Goal: Information Seeking & Learning: Check status

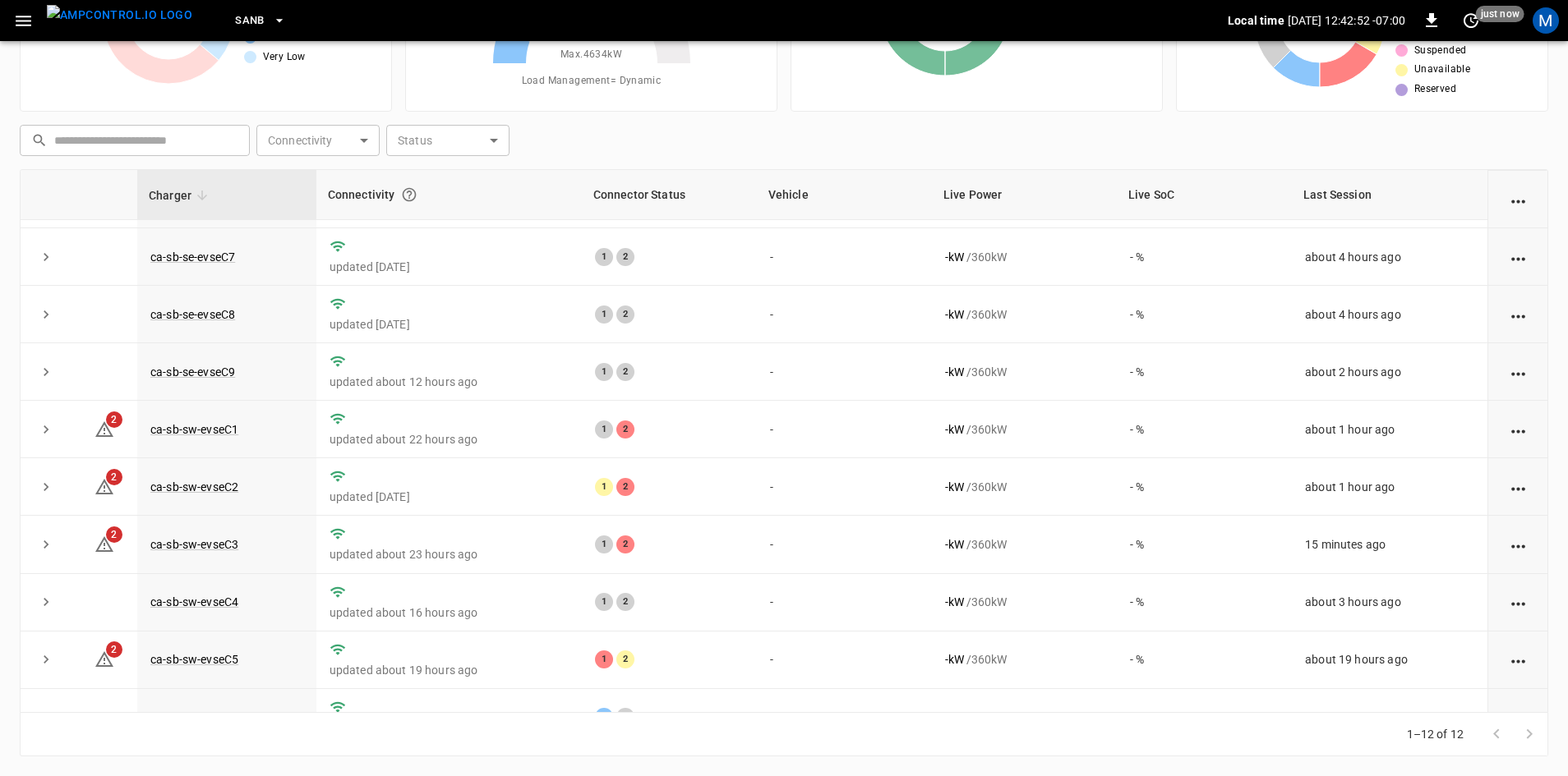
scroll to position [208, 0]
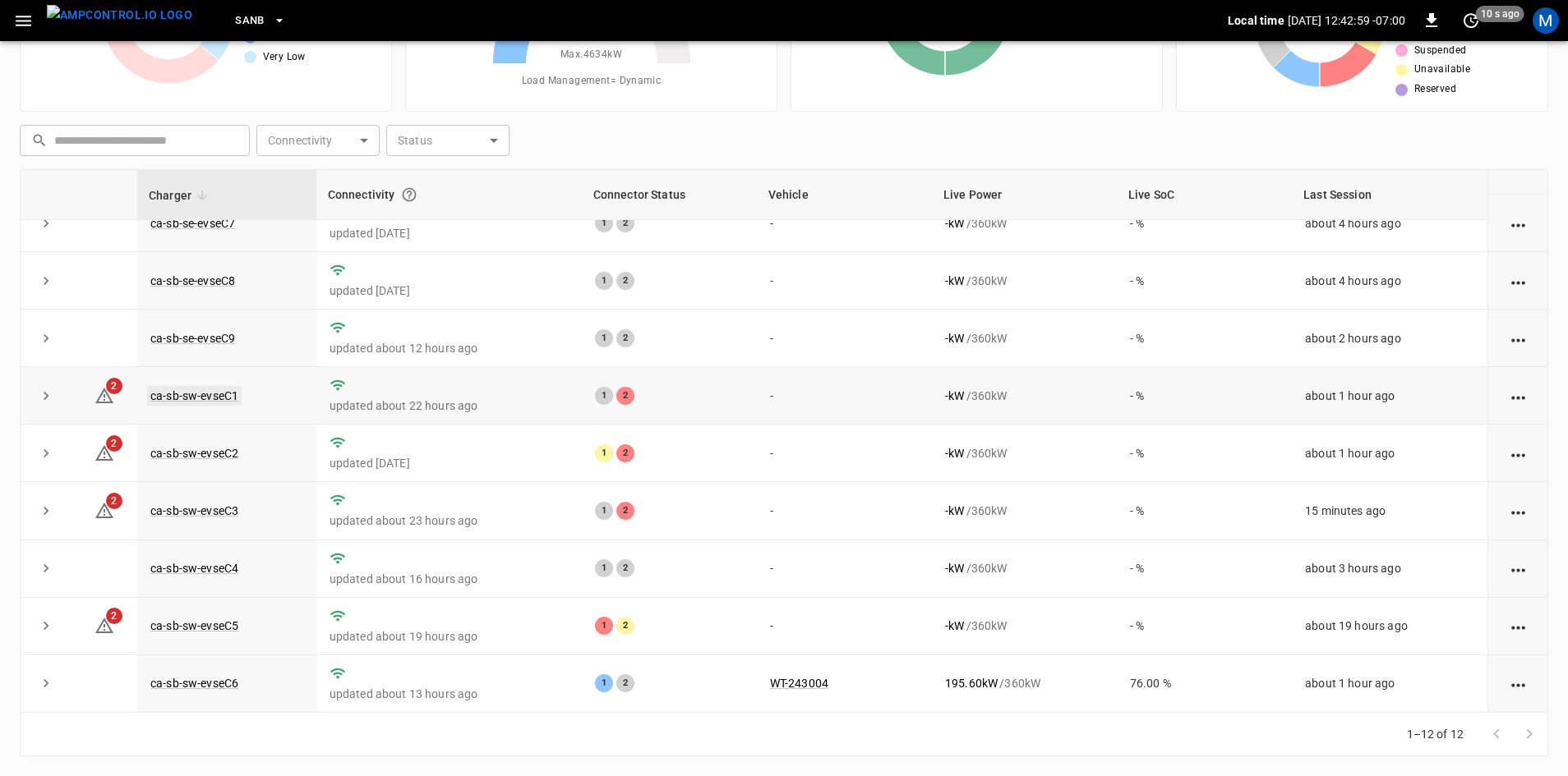
click at [229, 388] on link "ca-sb-sw-evseC1" at bounding box center [194, 396] width 95 height 20
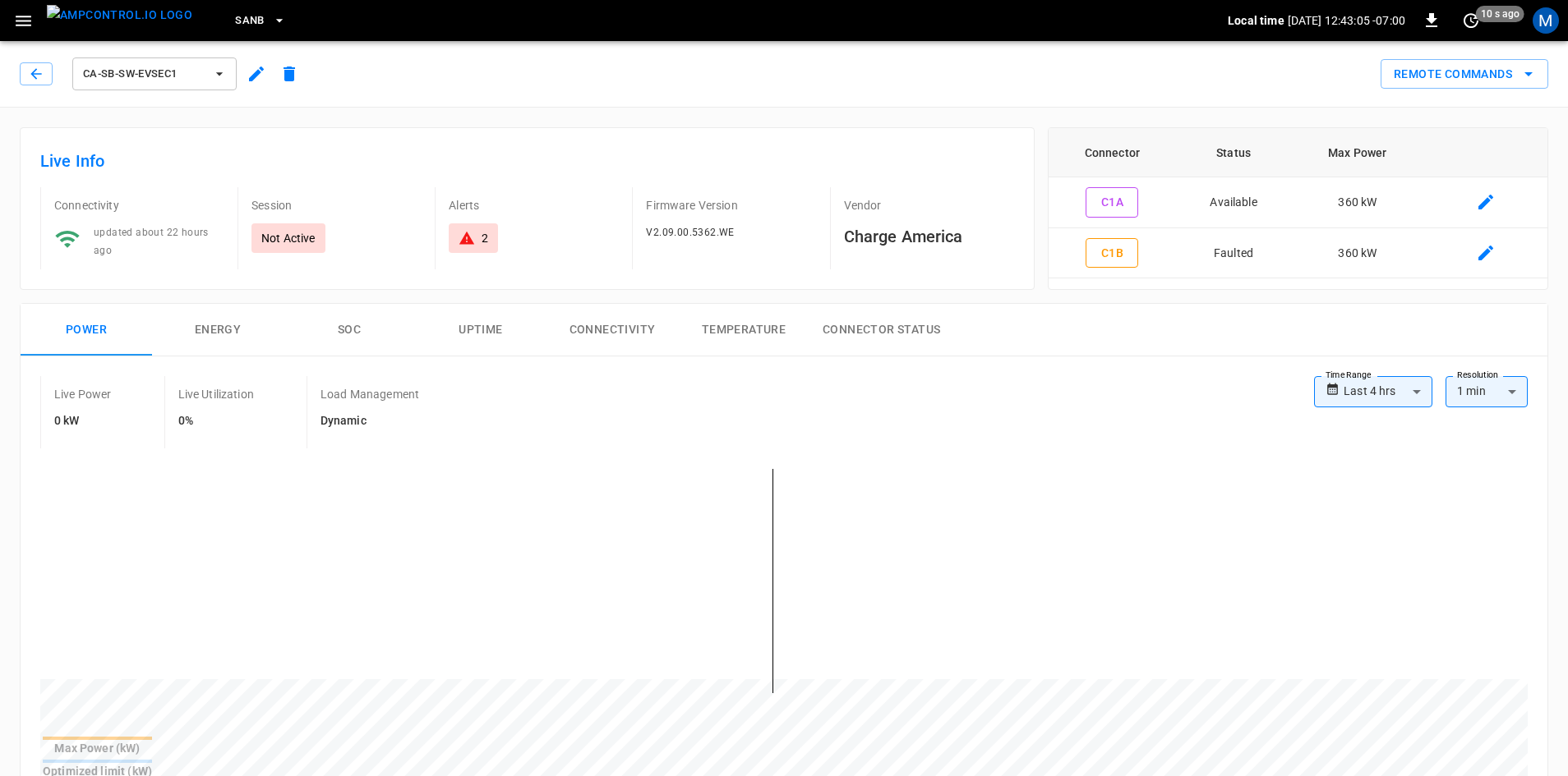
click at [24, 71] on button "button" at bounding box center [36, 73] width 33 height 23
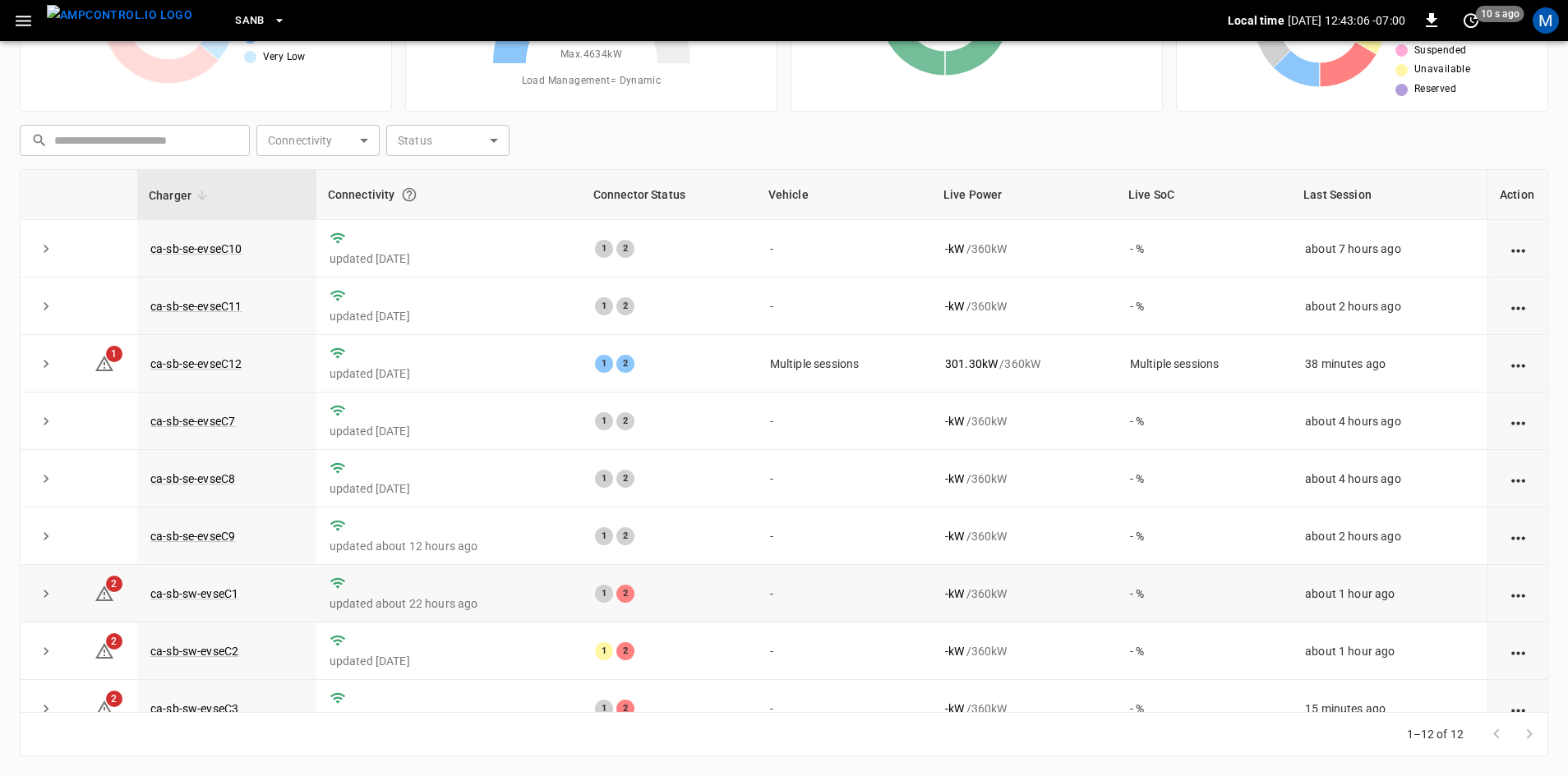
scroll to position [82, 0]
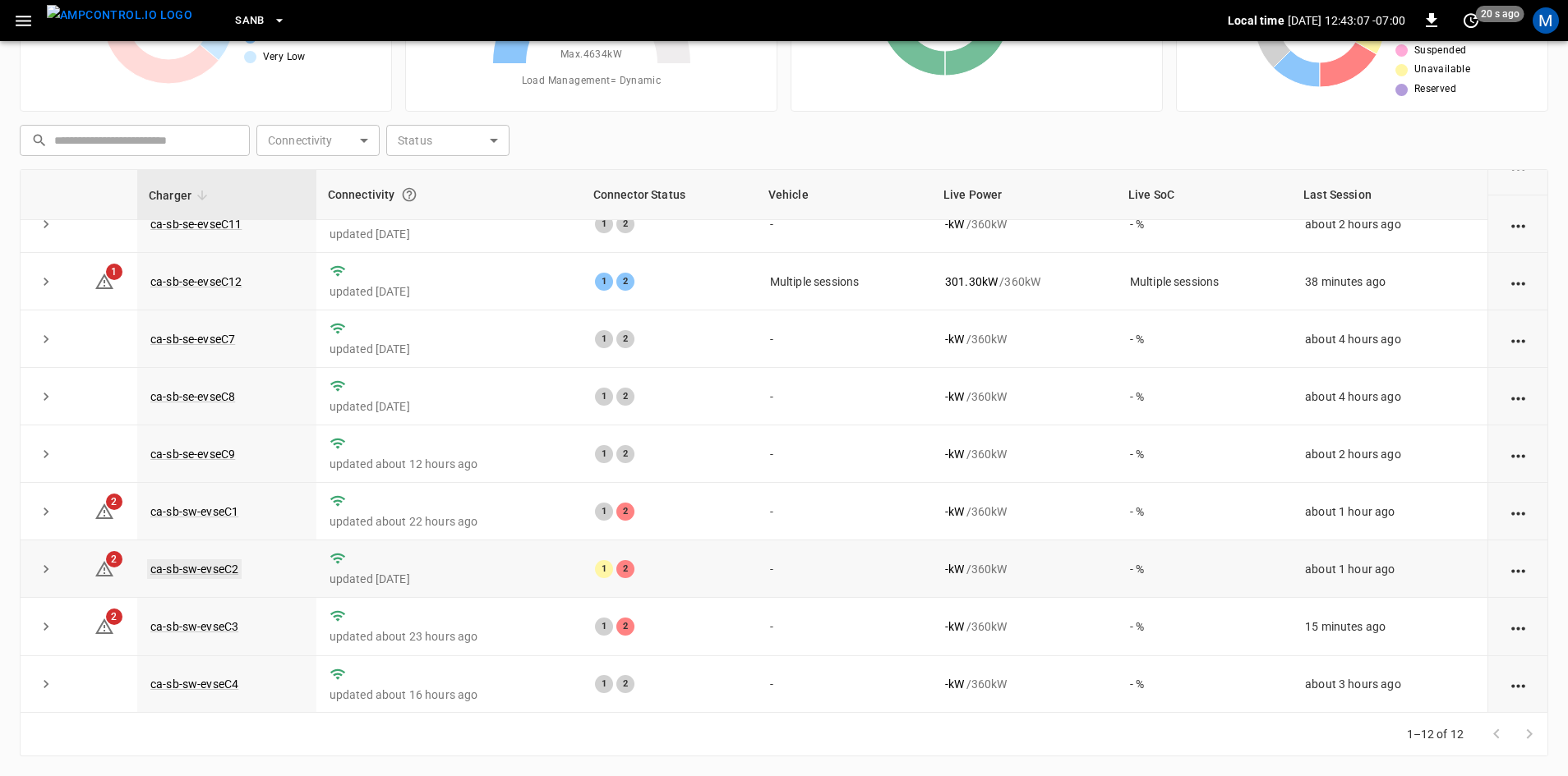
click at [228, 579] on link "ca-sb-sw-evseC2" at bounding box center [194, 569] width 95 height 20
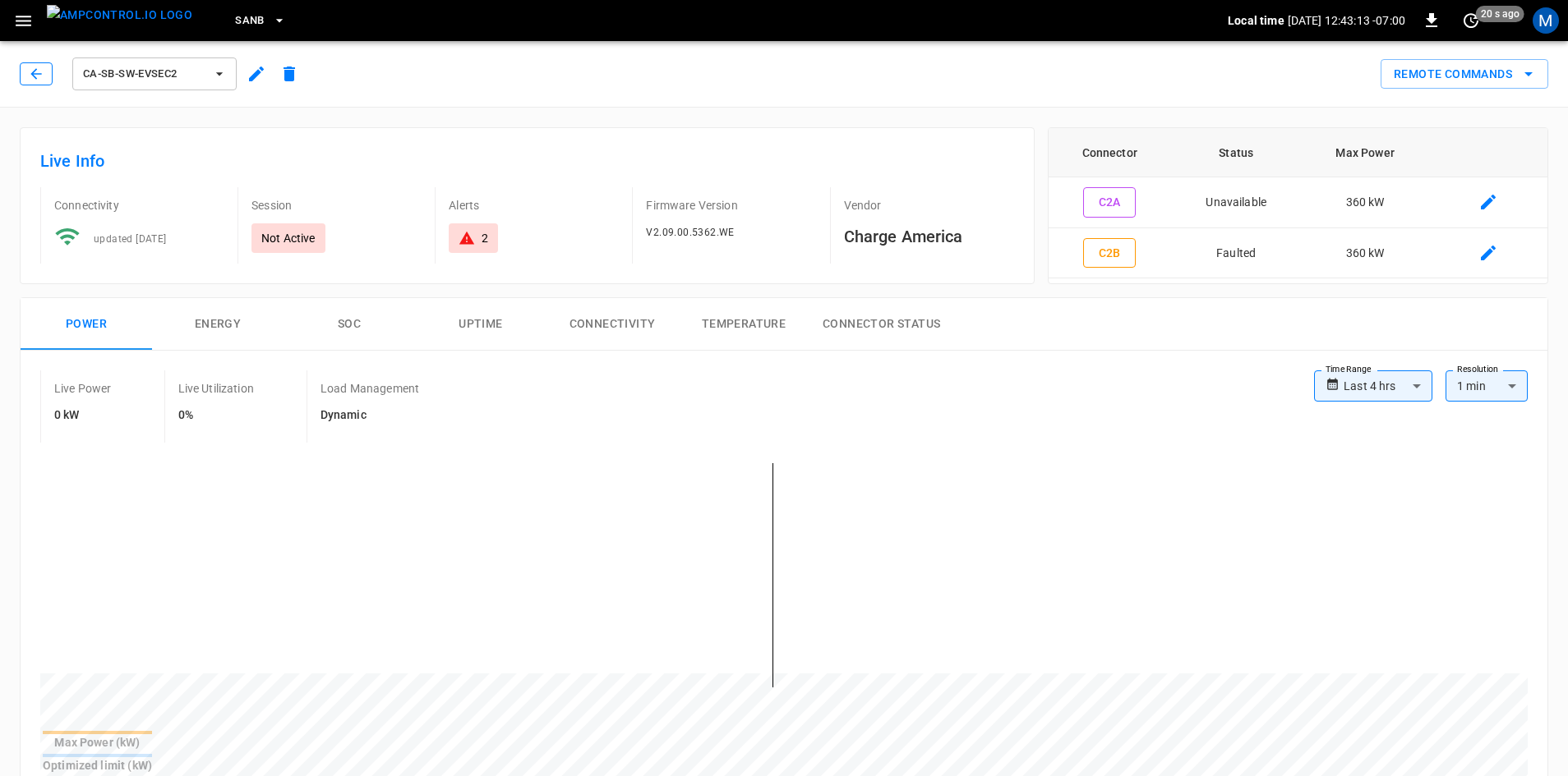
click at [23, 71] on button "button" at bounding box center [36, 73] width 33 height 23
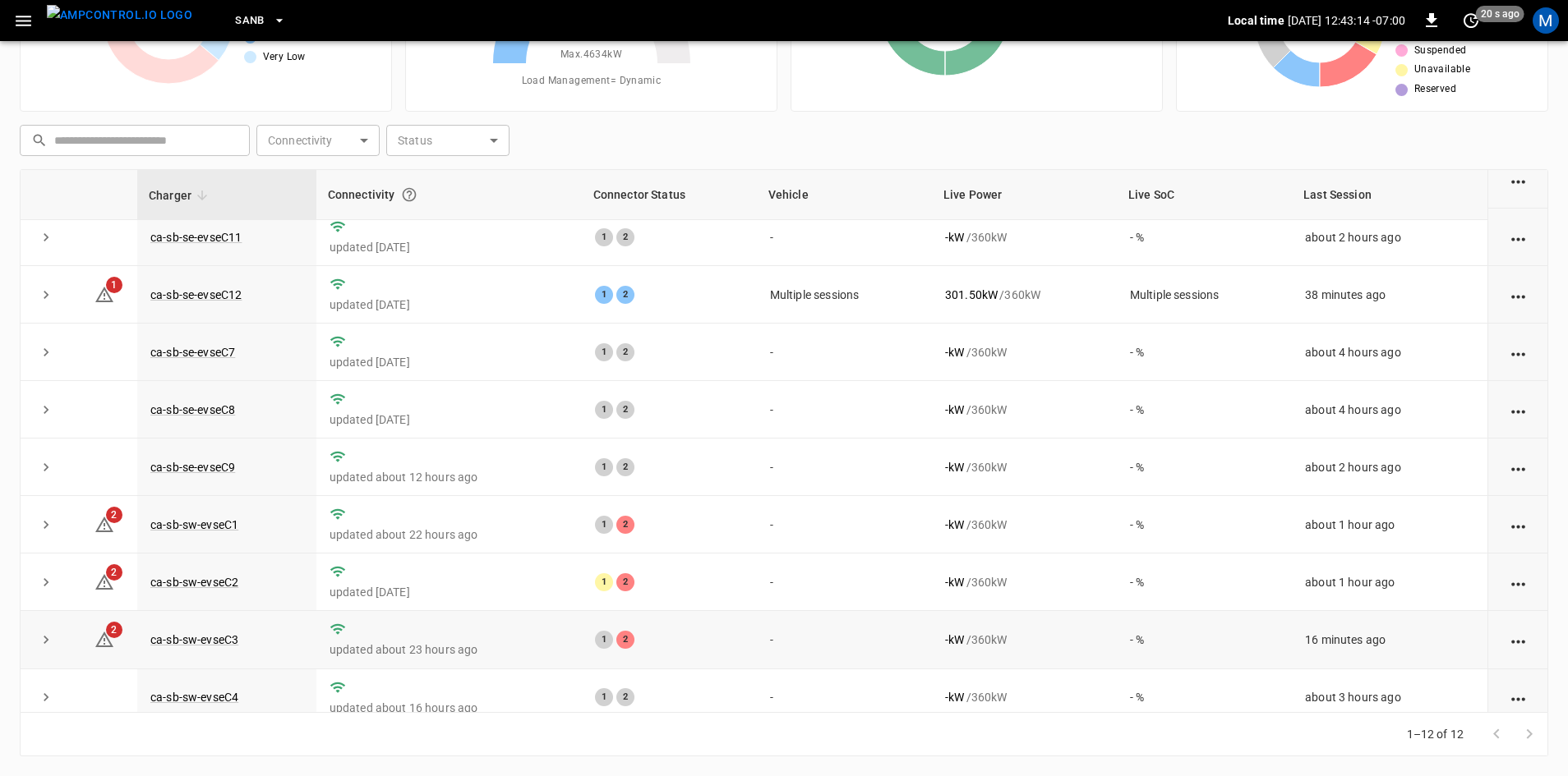
scroll to position [164, 0]
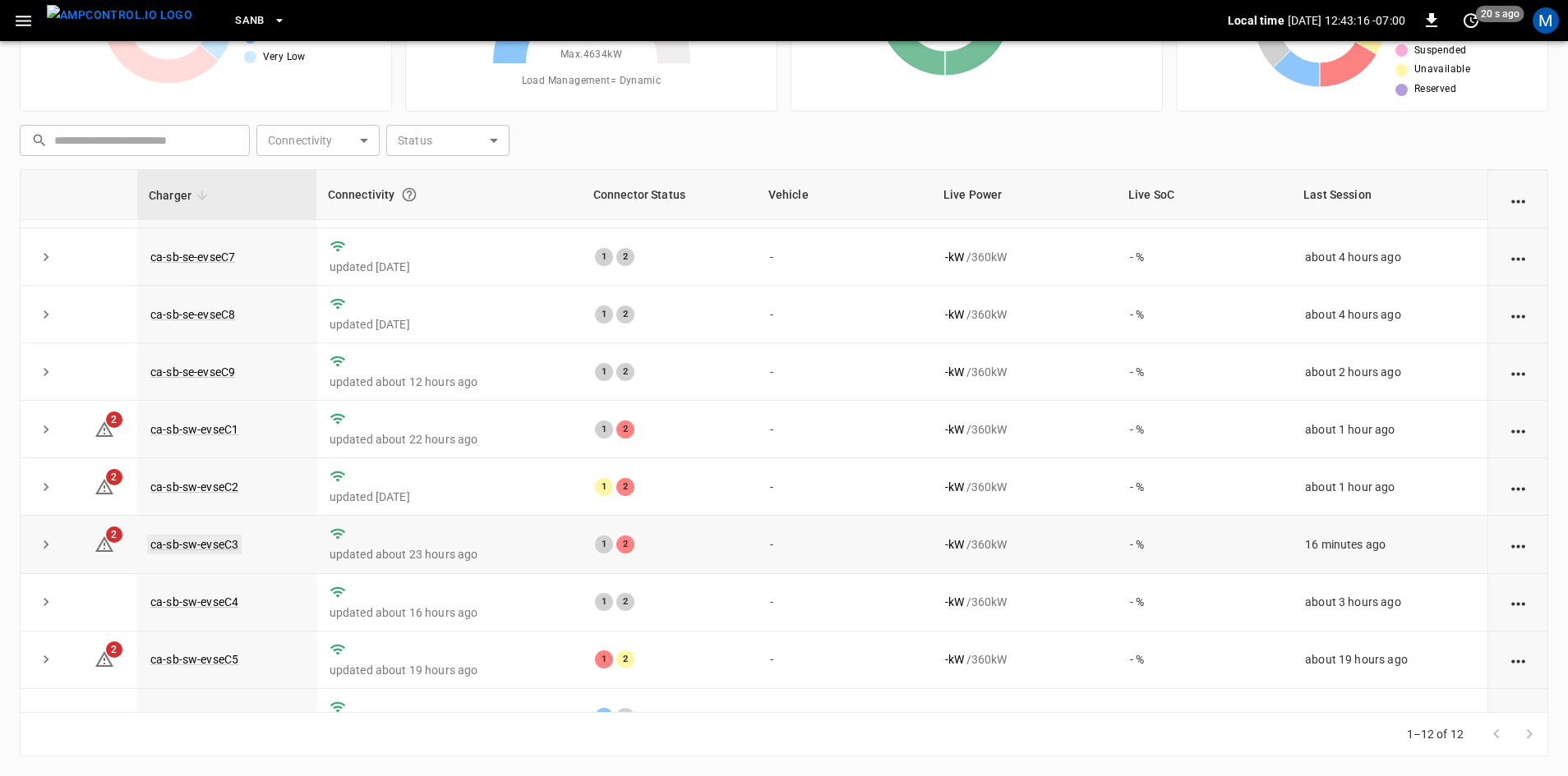
click at [203, 550] on link "ca-sb-sw-evseC3" at bounding box center [194, 545] width 95 height 20
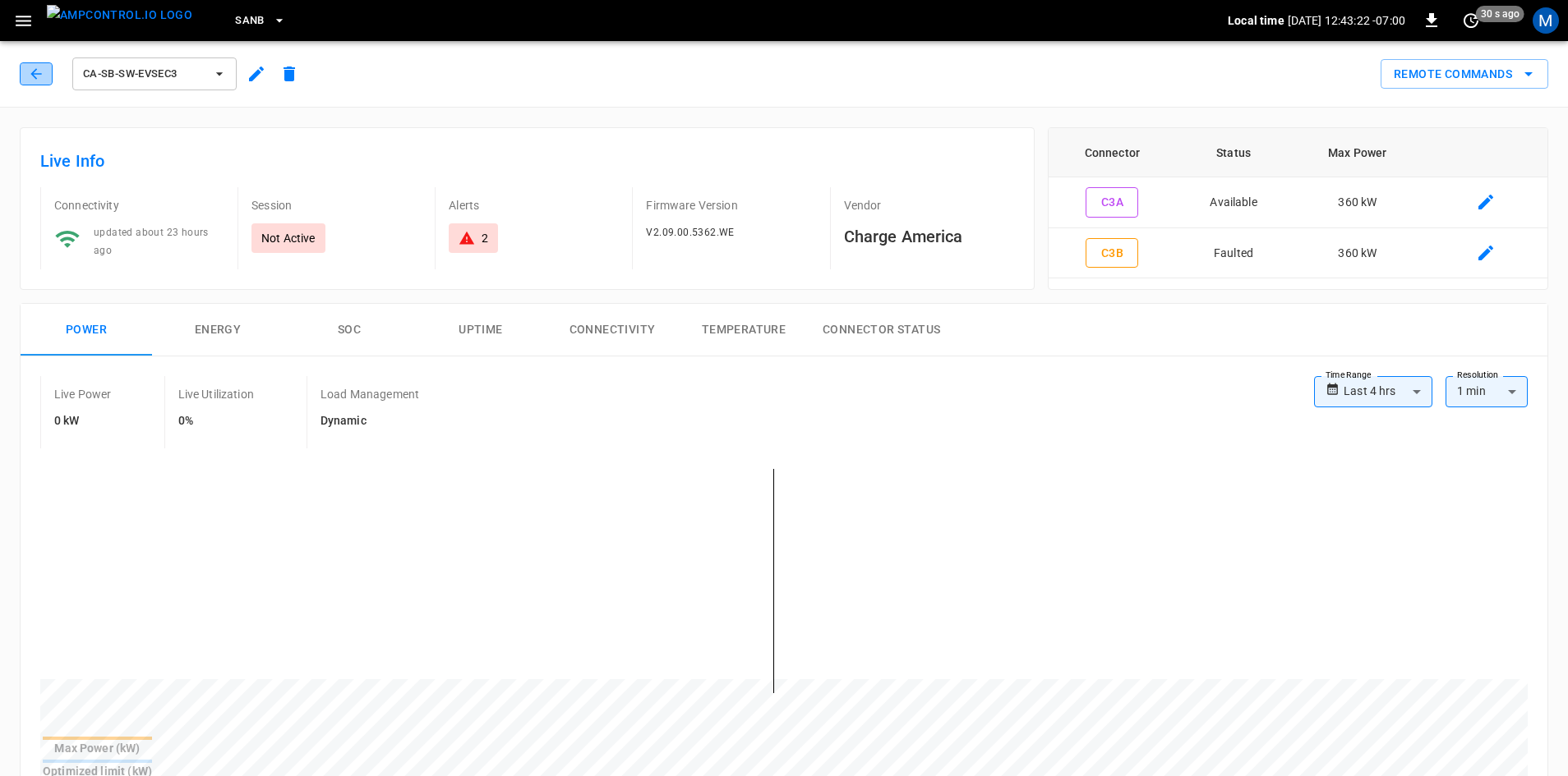
click at [50, 74] on button "button" at bounding box center [36, 73] width 33 height 23
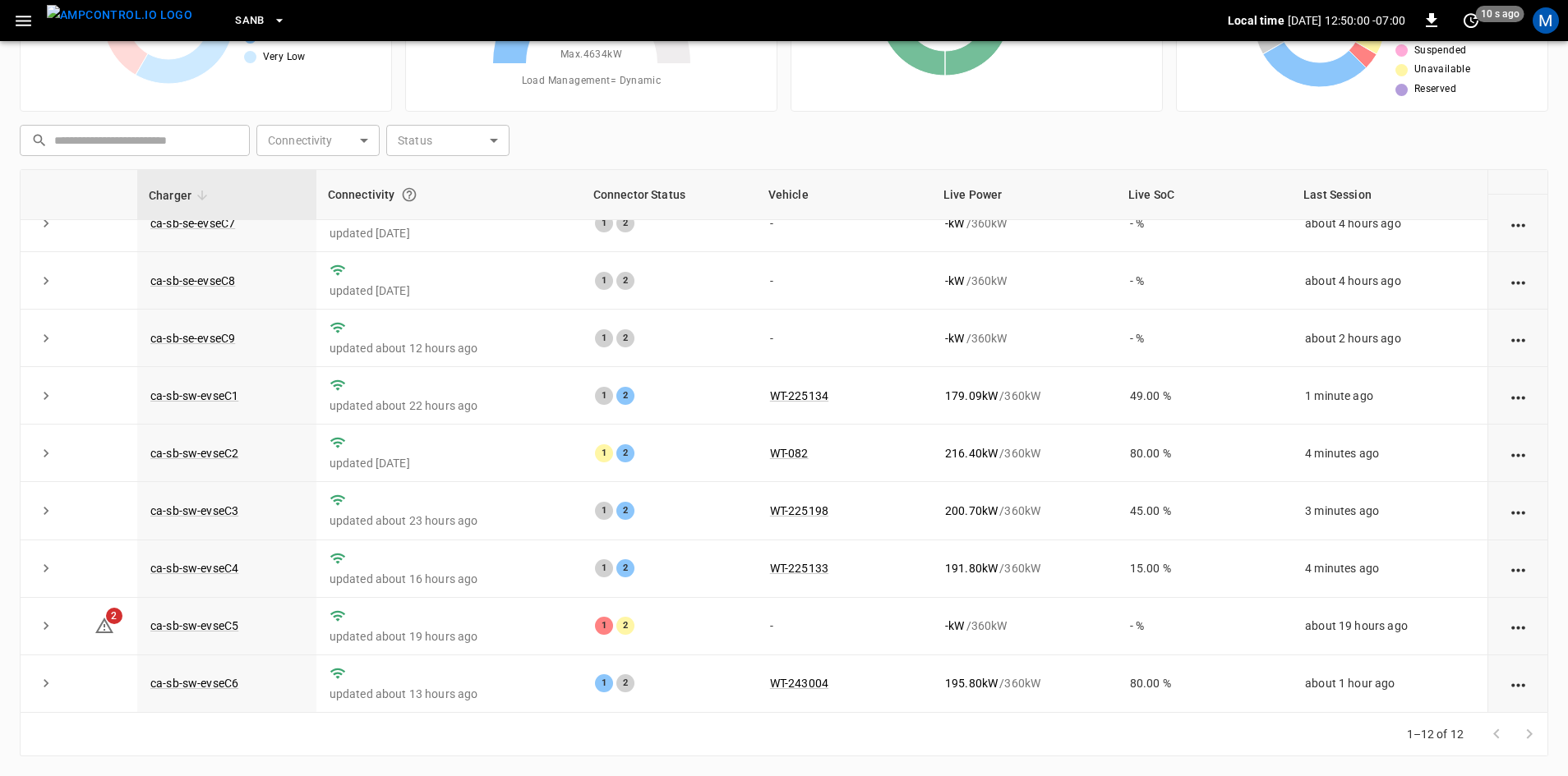
scroll to position [208, 0]
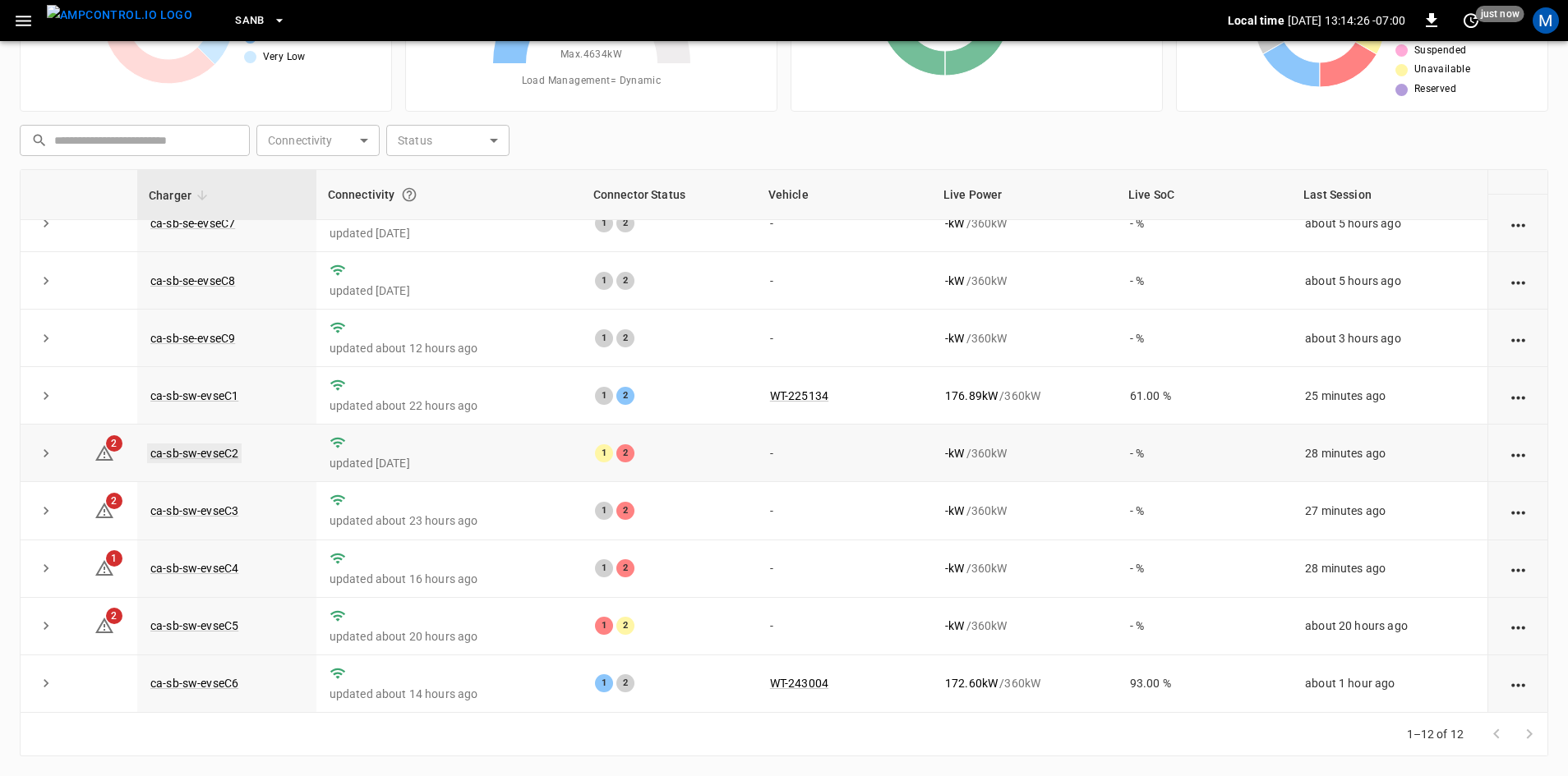
click at [231, 454] on link "ca-sb-sw-evseC2" at bounding box center [194, 453] width 95 height 20
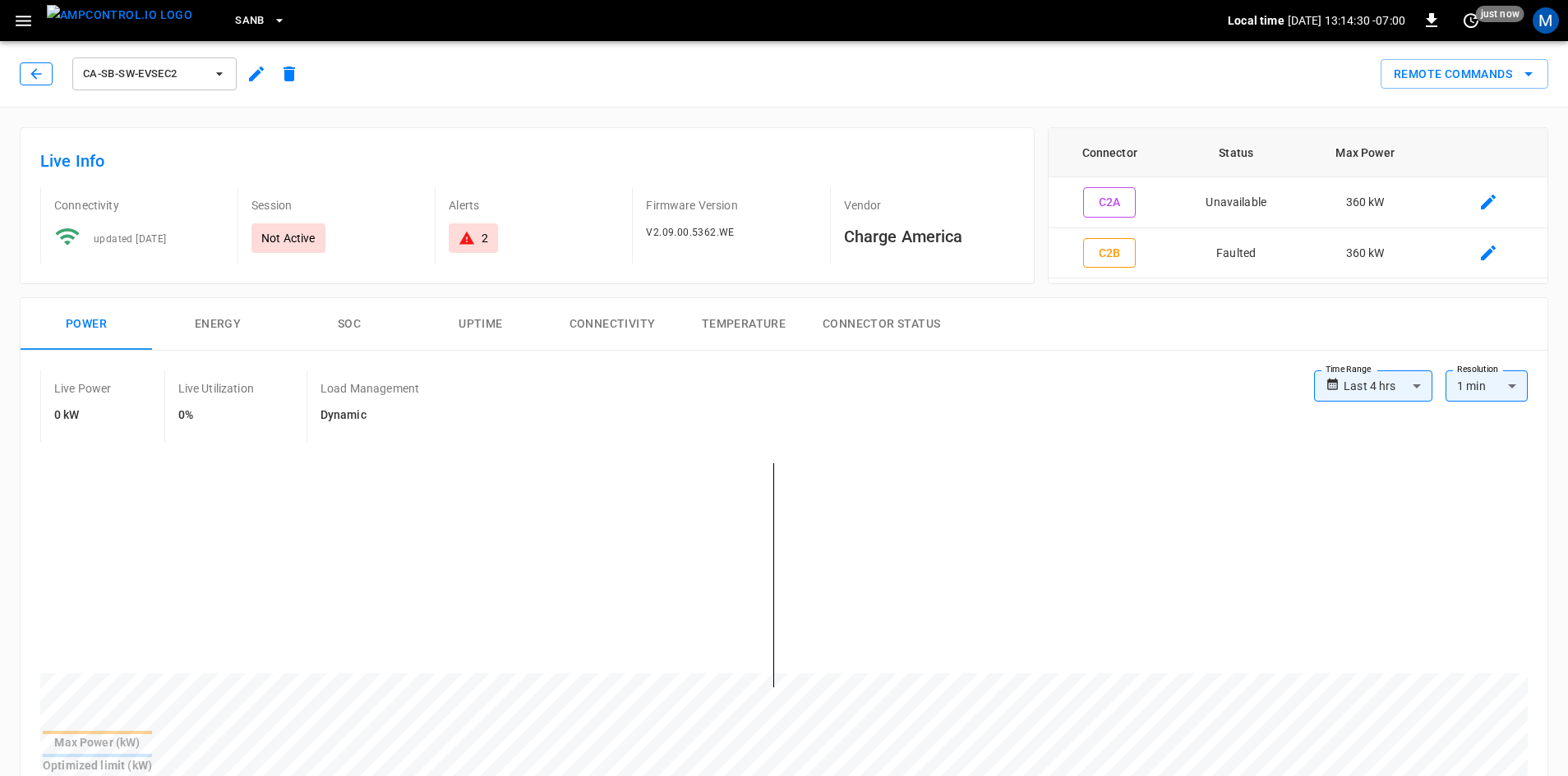
click at [34, 72] on icon "button" at bounding box center [36, 74] width 16 height 16
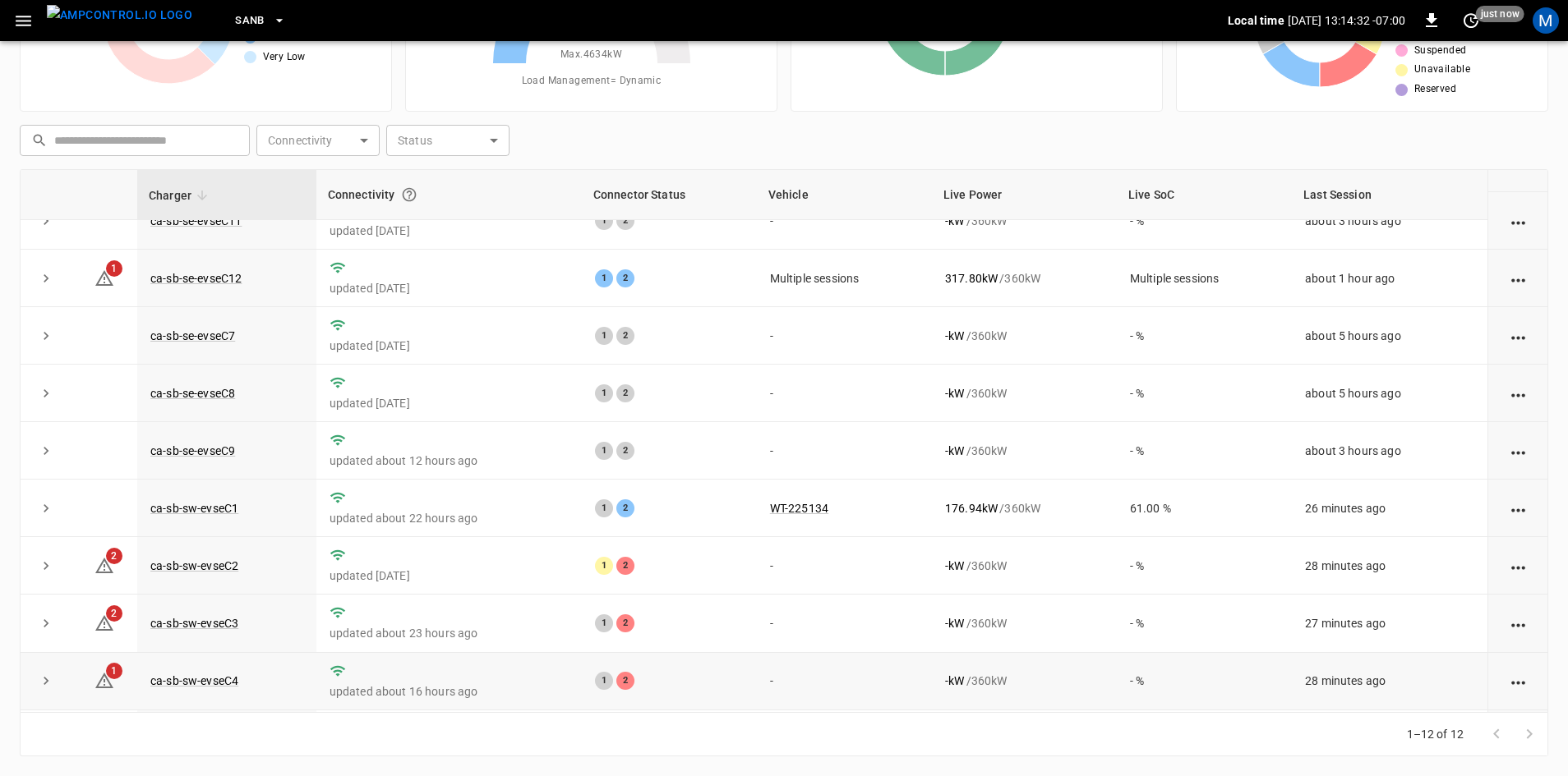
scroll to position [208, 0]
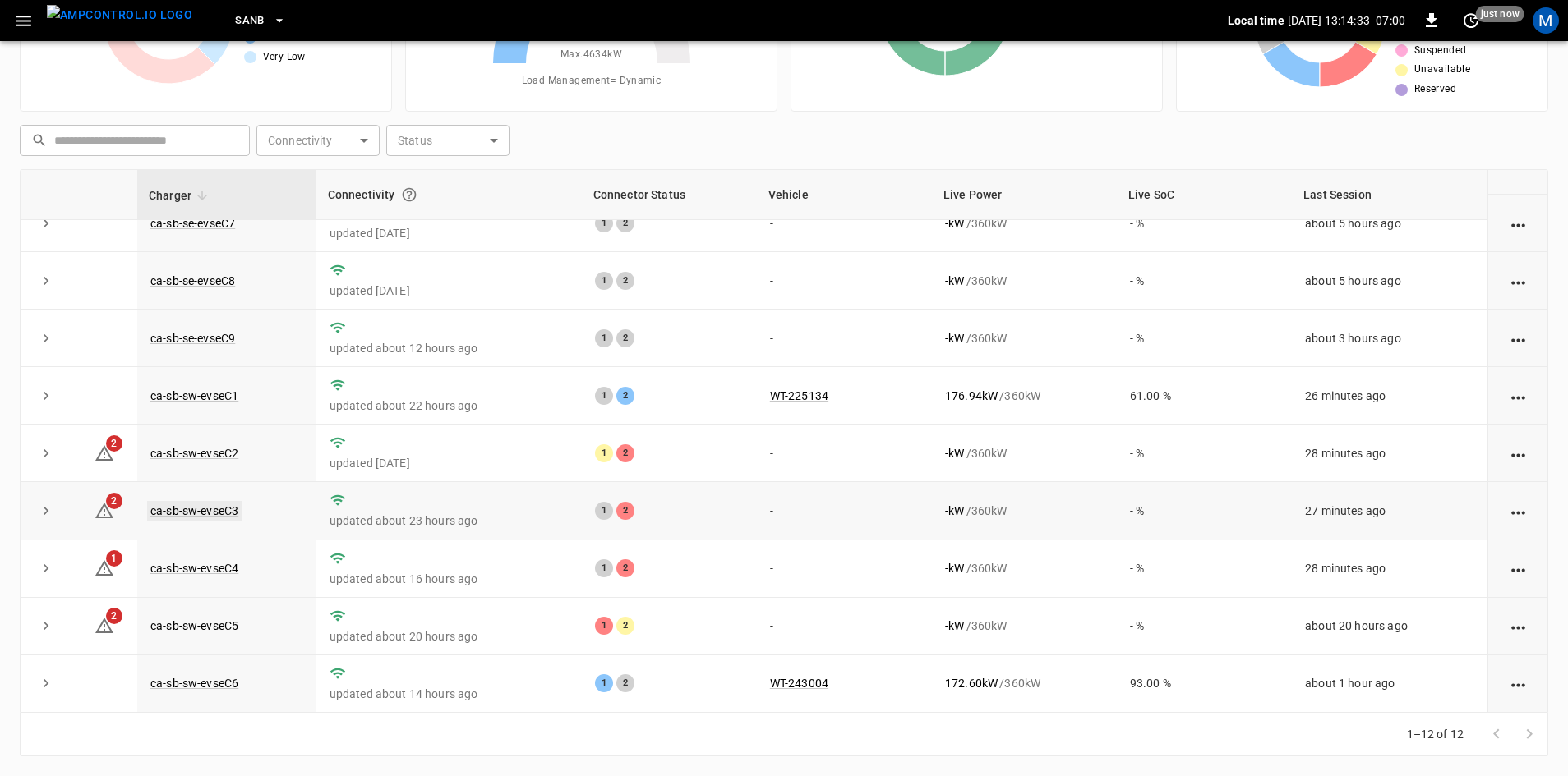
click at [213, 501] on link "ca-sb-sw-evseC3" at bounding box center [194, 511] width 95 height 20
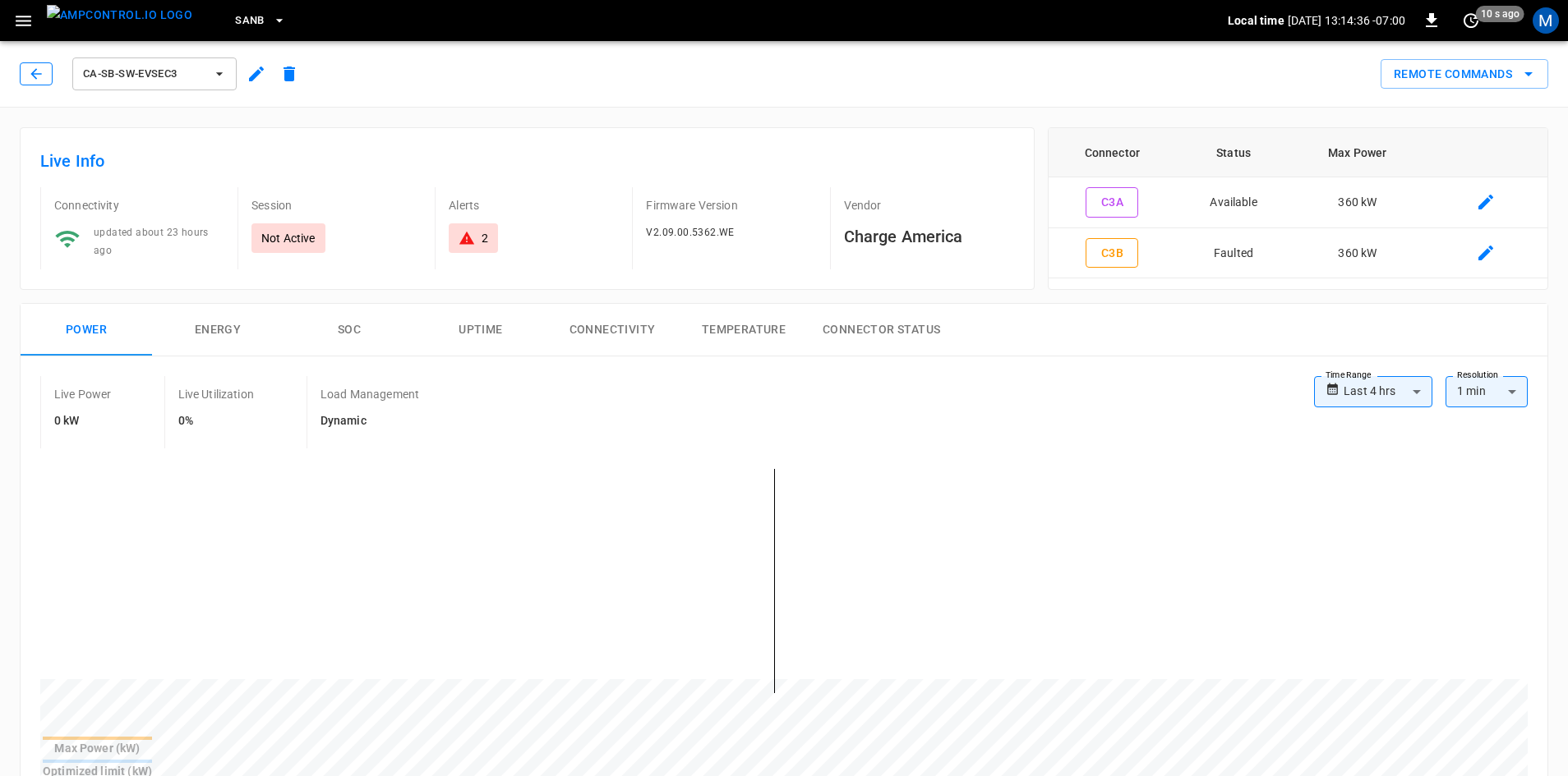
click at [33, 77] on icon "button" at bounding box center [36, 74] width 16 height 16
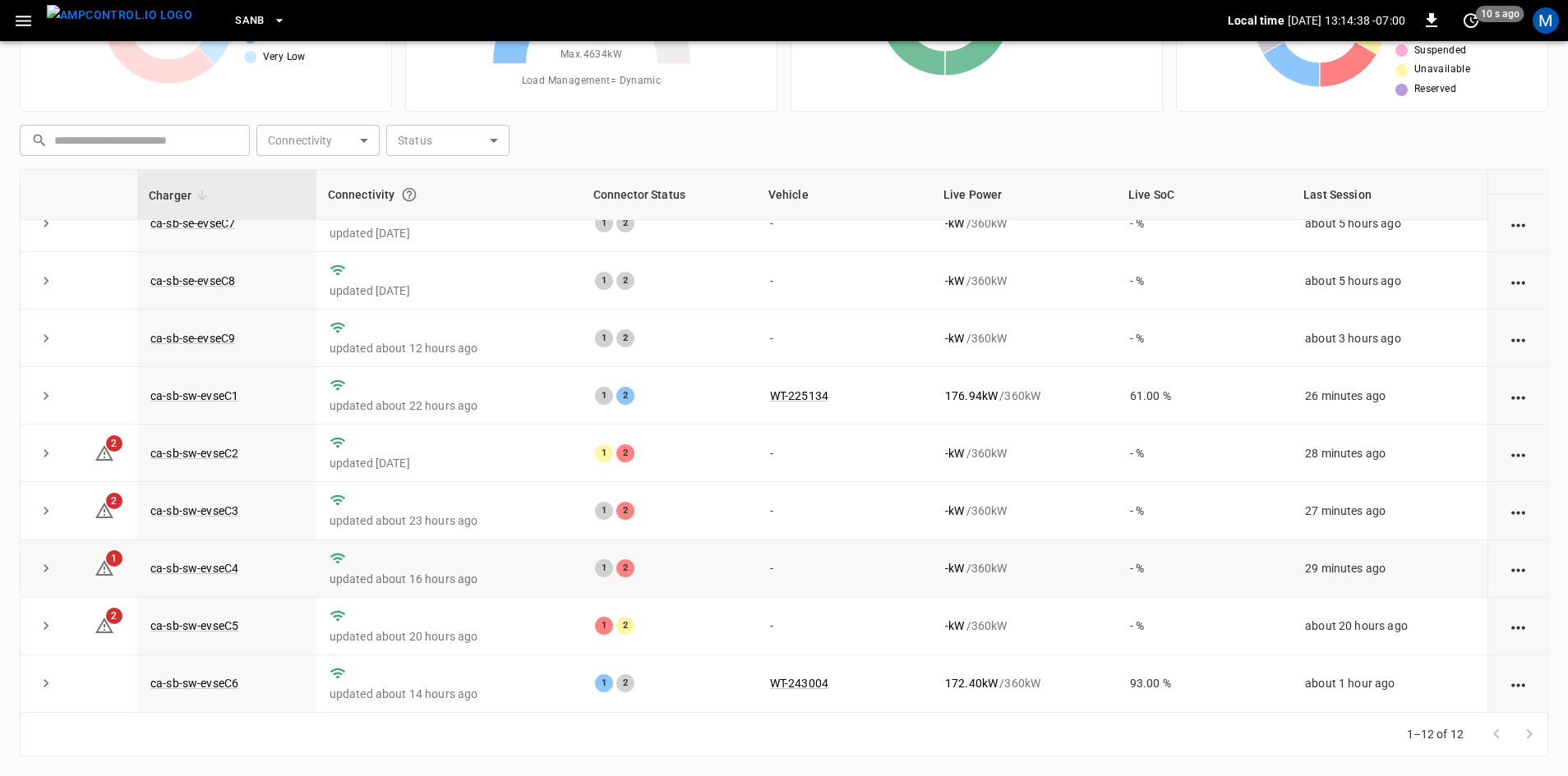
scroll to position [208, 0]
click at [194, 574] on td "ca-sb-sw-evseC4" at bounding box center [227, 569] width 179 height 58
click at [202, 565] on link "ca-sb-sw-evseC4" at bounding box center [194, 568] width 95 height 20
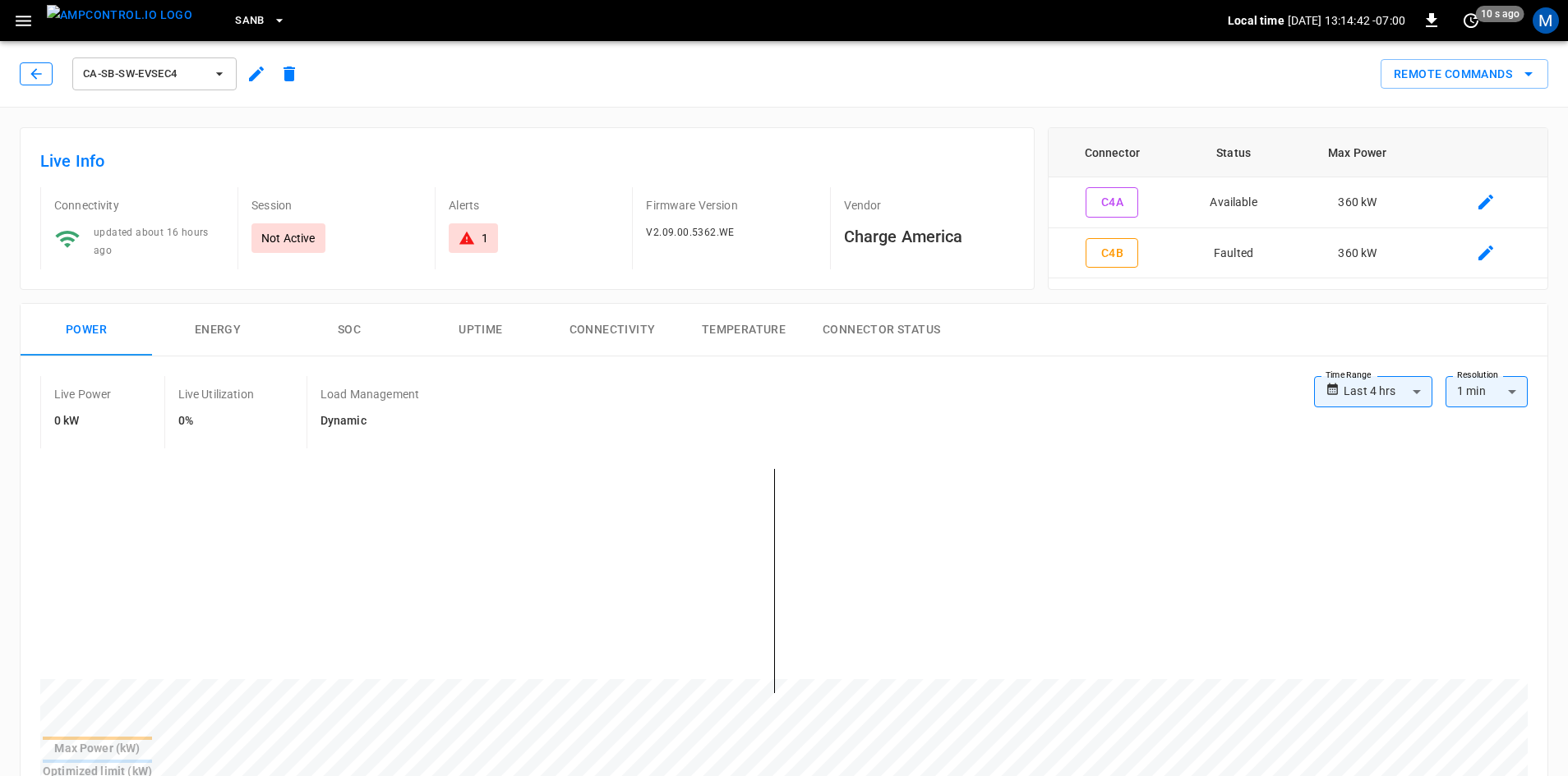
click at [39, 78] on icon "button" at bounding box center [36, 74] width 16 height 16
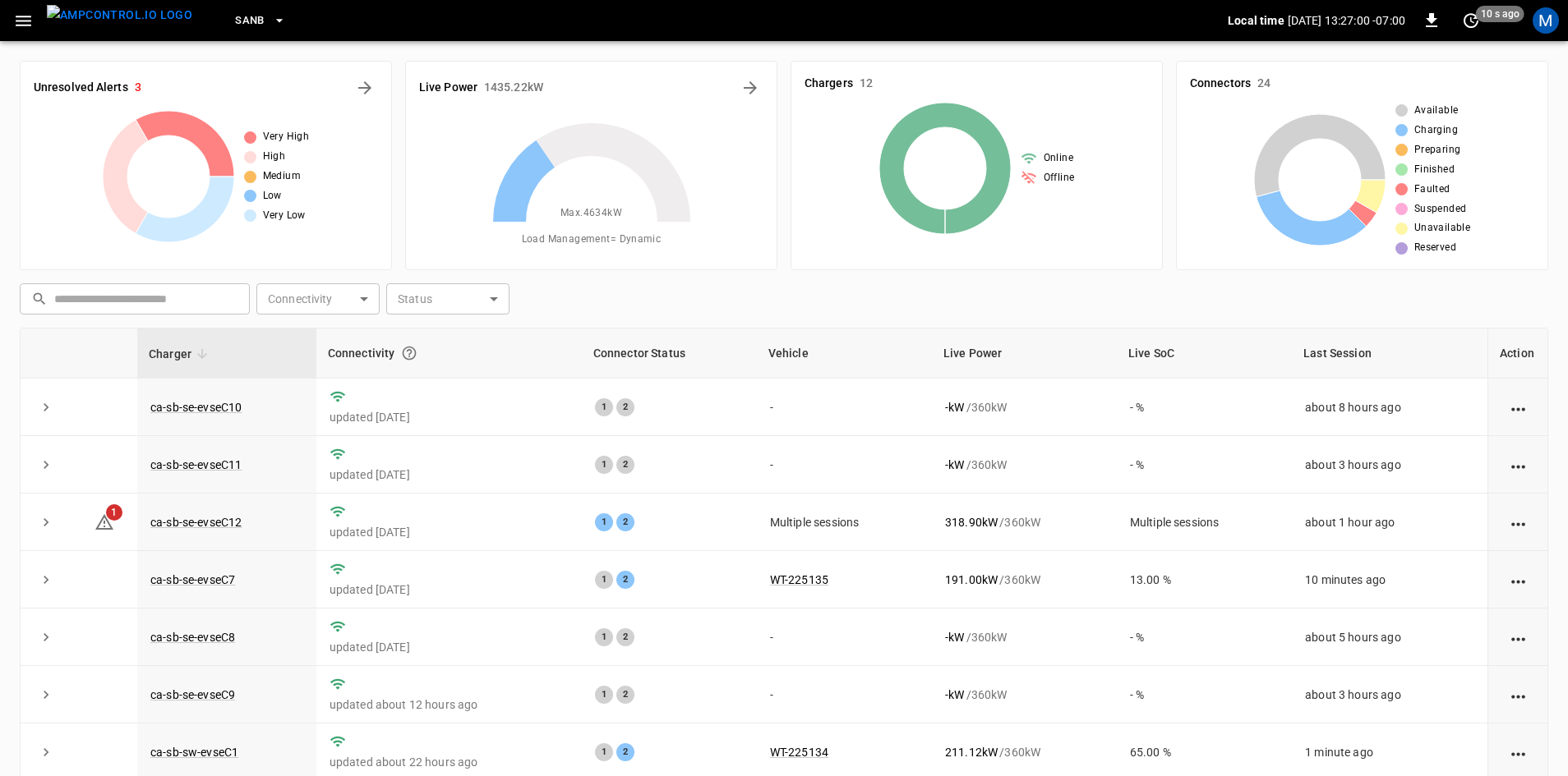
scroll to position [159, 0]
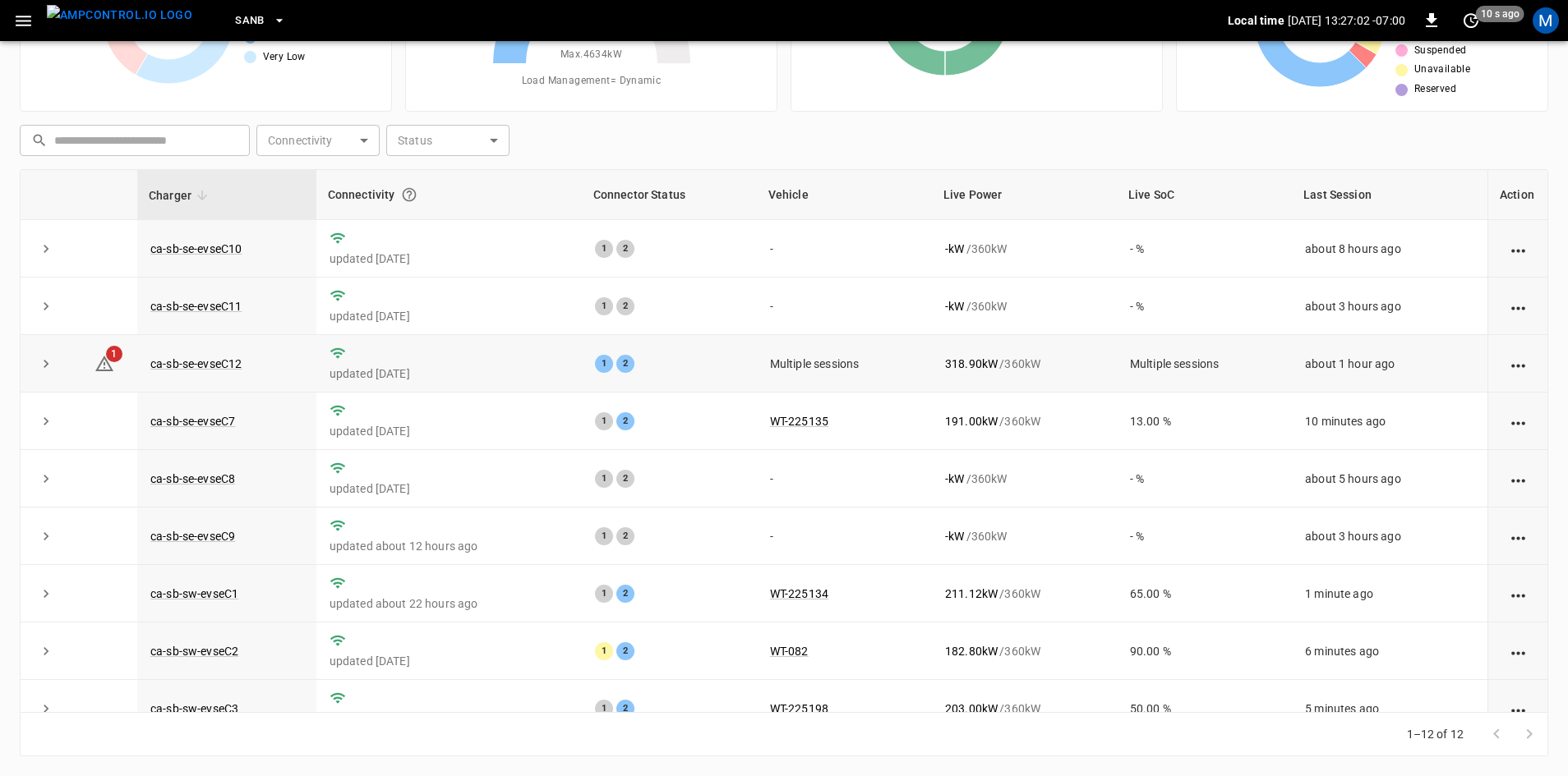
click at [1100, 386] on td "318.90 kW / 360 kW" at bounding box center [1024, 364] width 185 height 58
click at [190, 365] on link "ca-sb-se-evseC12" at bounding box center [196, 364] width 98 height 20
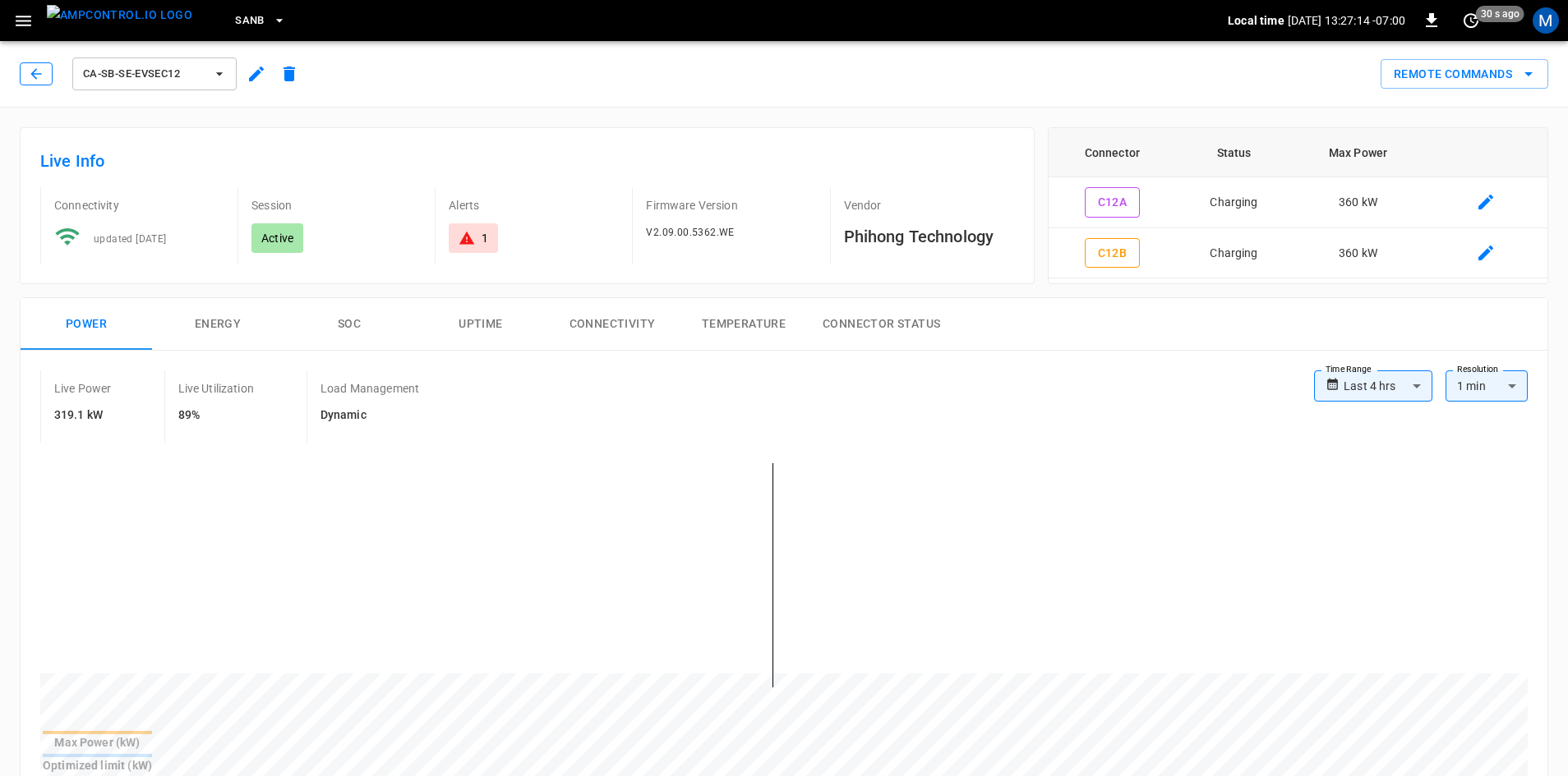
click at [42, 78] on icon "button" at bounding box center [36, 74] width 16 height 16
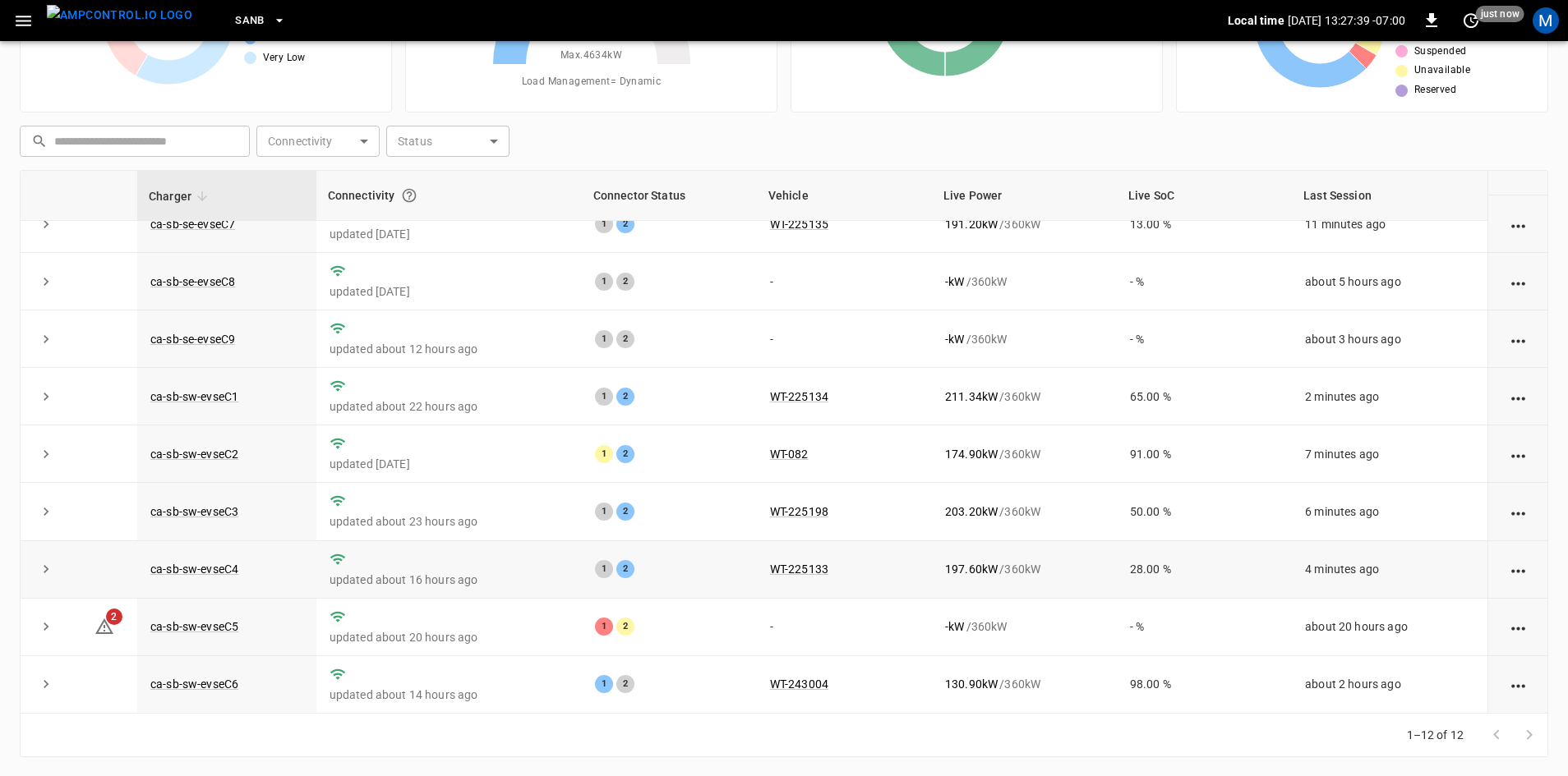
scroll to position [159, 0]
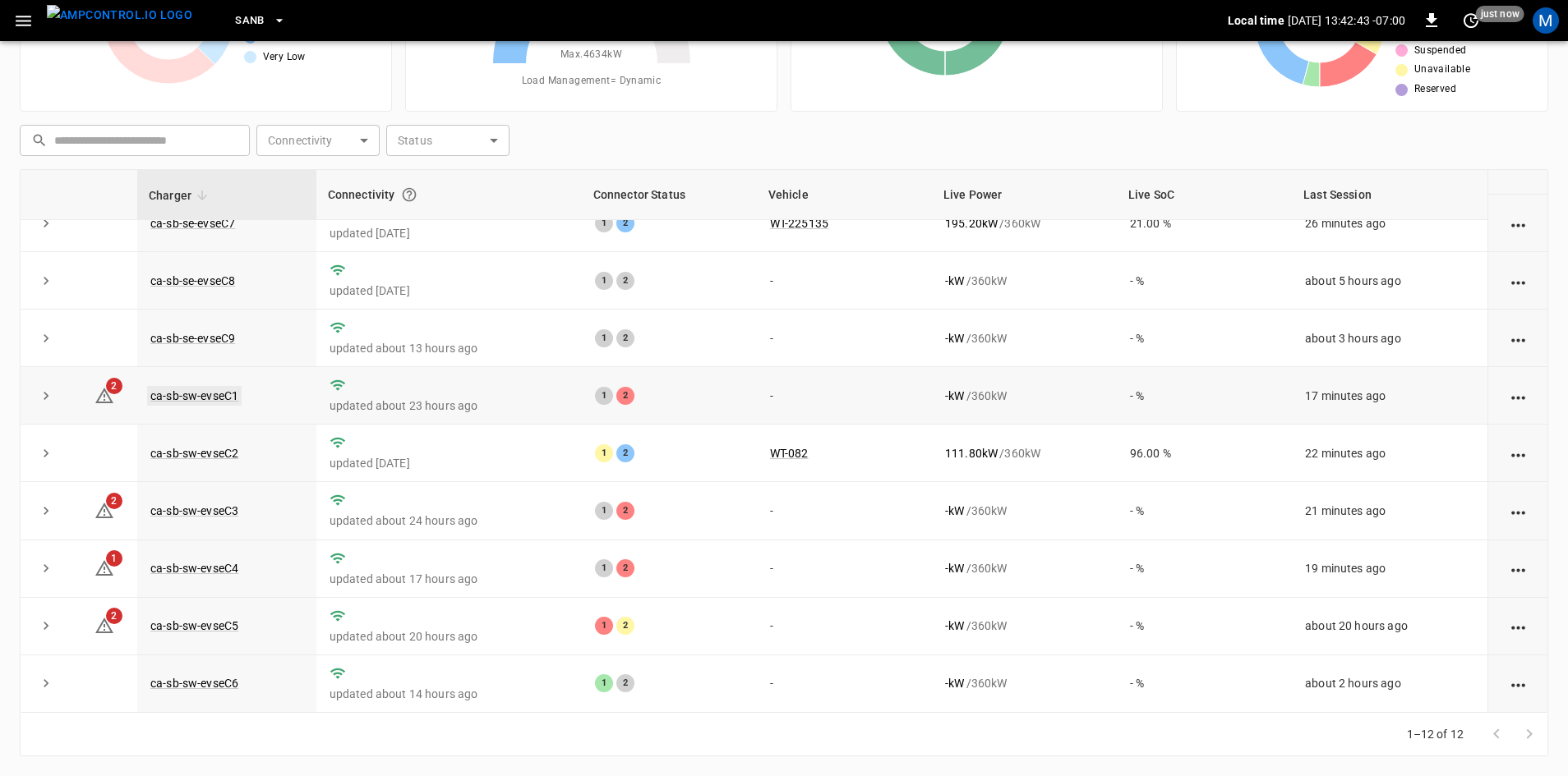
click at [172, 386] on link "ca-sb-sw-evseC1" at bounding box center [194, 396] width 95 height 20
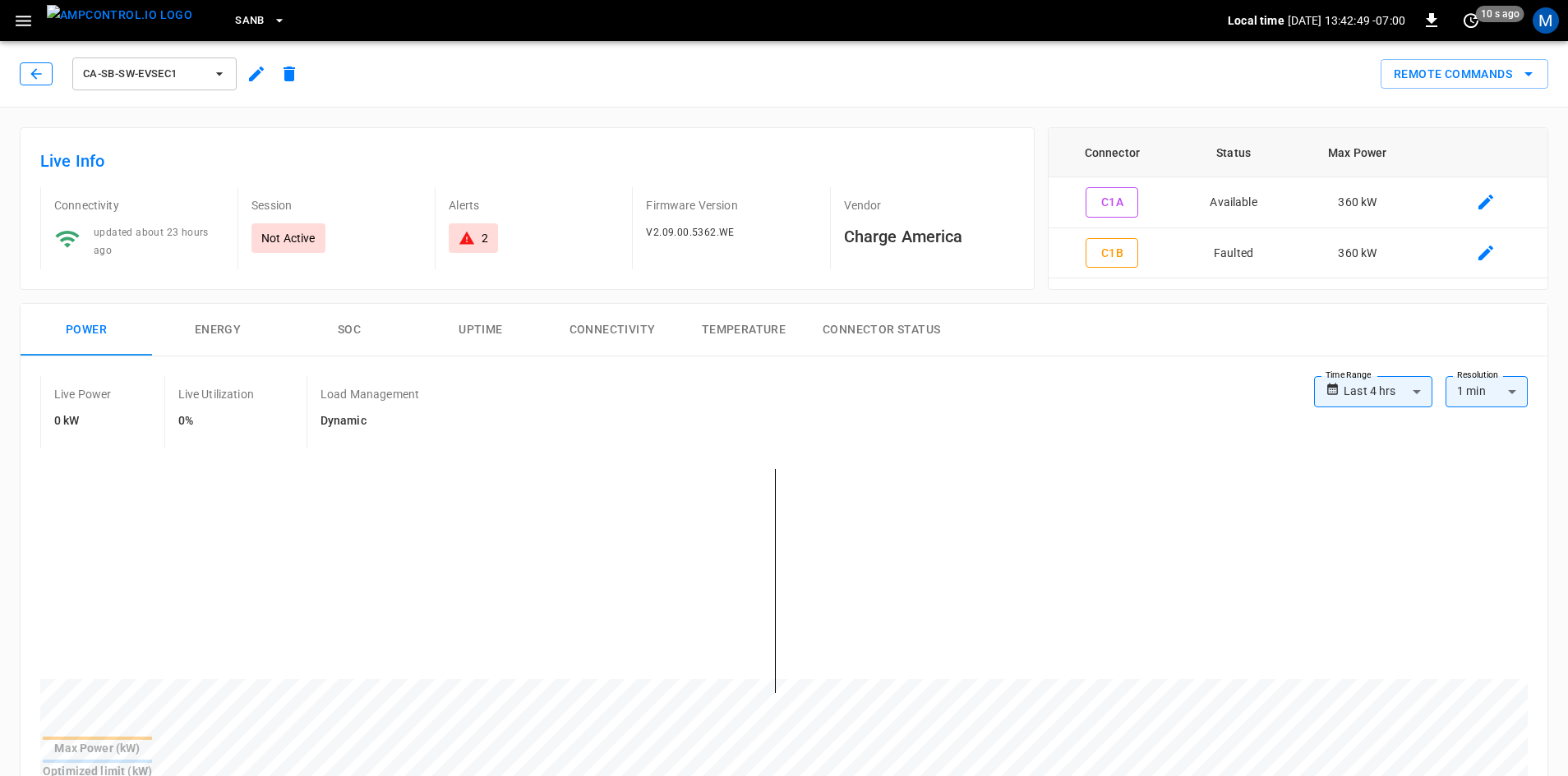
click at [30, 70] on icon "button" at bounding box center [36, 74] width 16 height 16
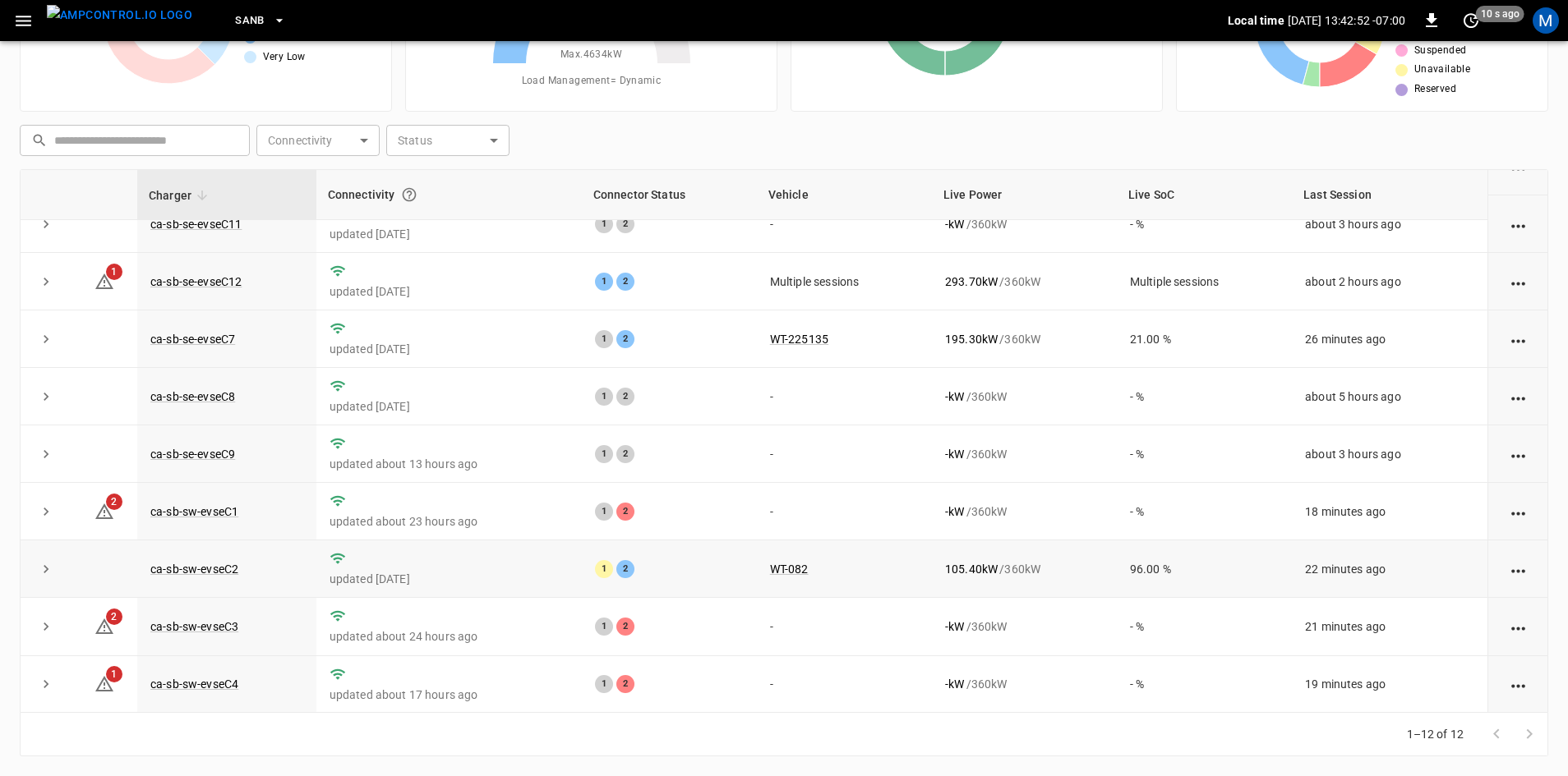
scroll to position [164, 0]
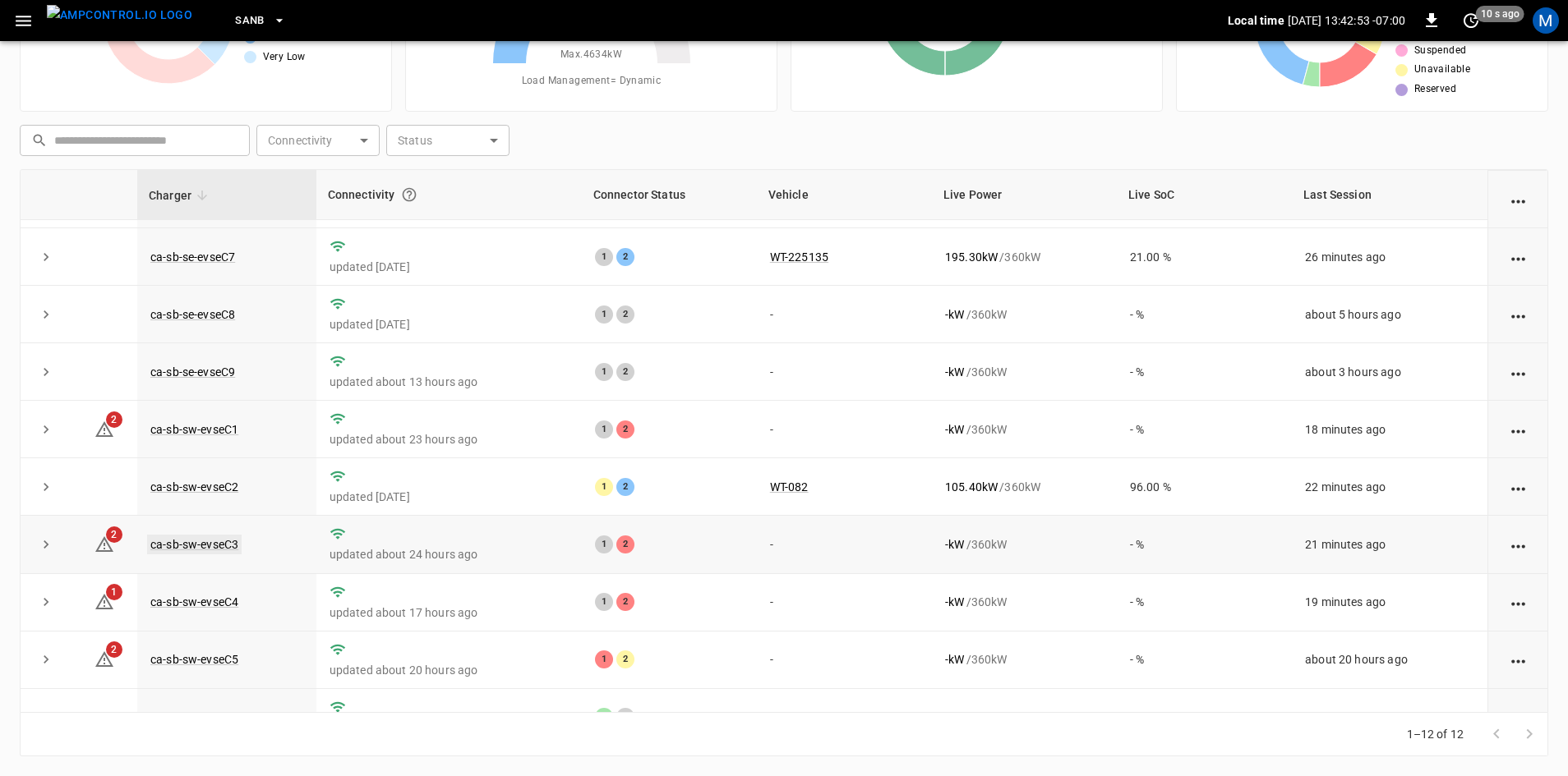
click at [231, 552] on link "ca-sb-sw-evseC3" at bounding box center [194, 545] width 95 height 20
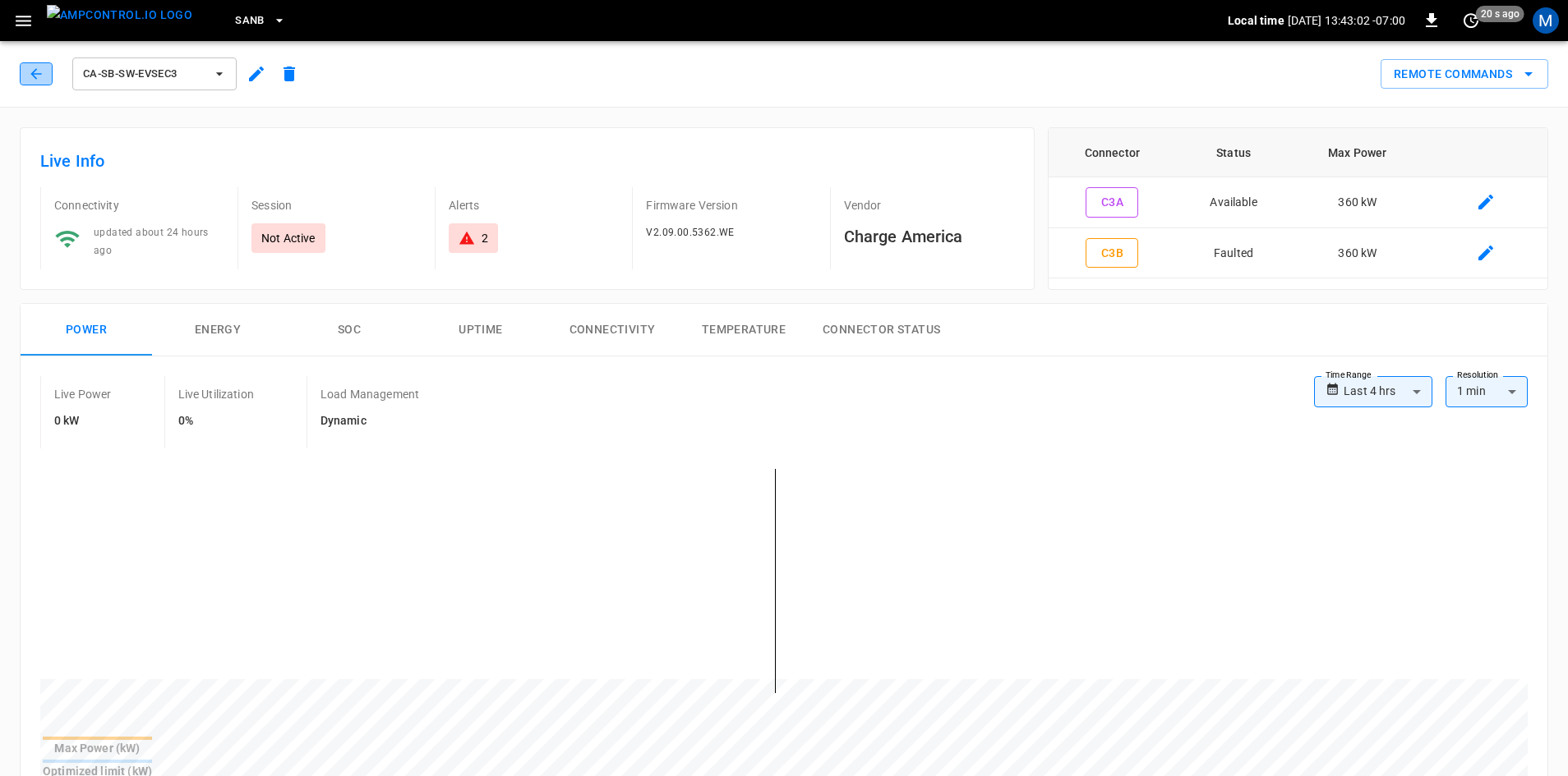
click at [32, 70] on icon "button" at bounding box center [36, 74] width 16 height 16
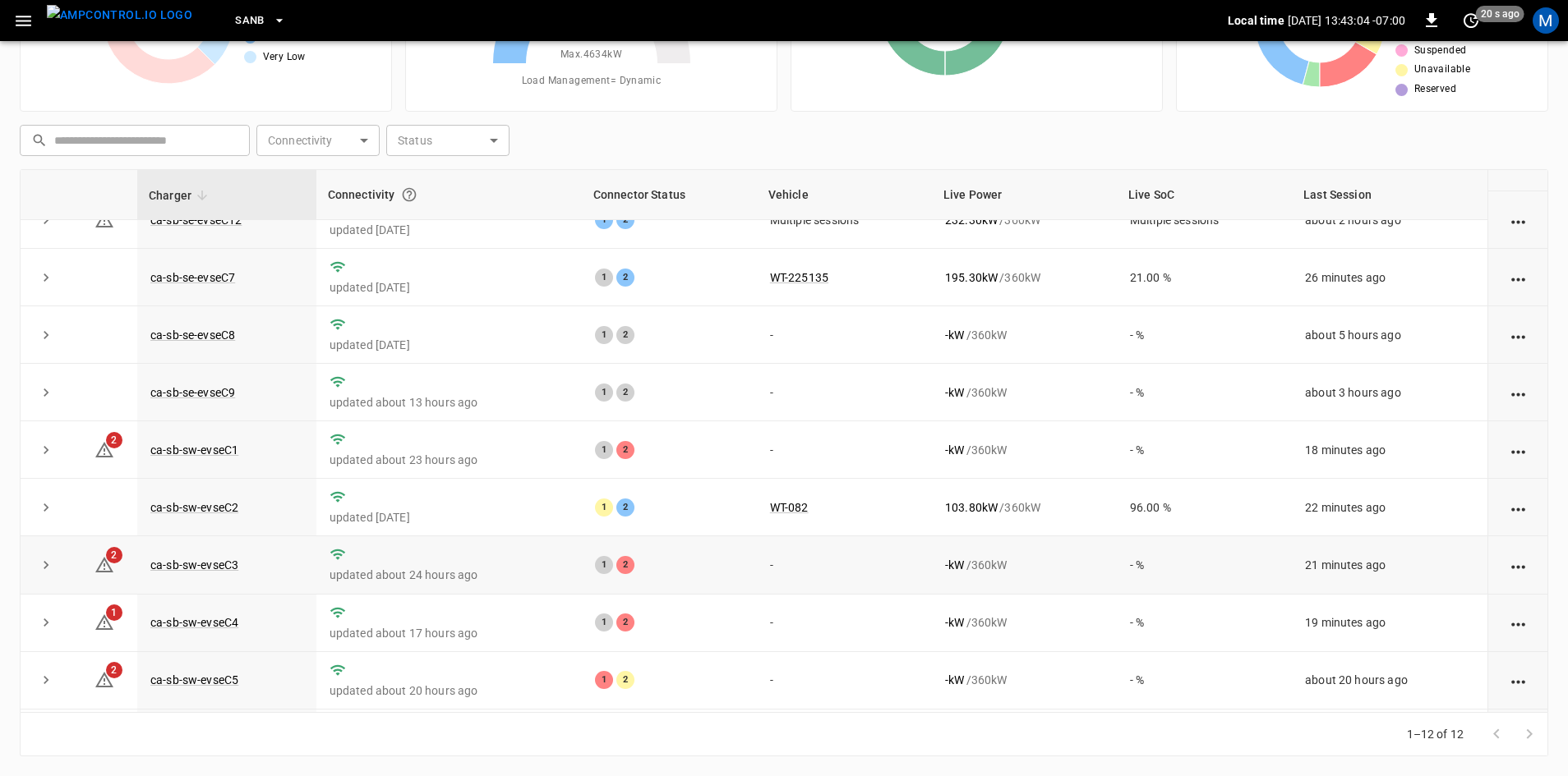
scroll to position [208, 0]
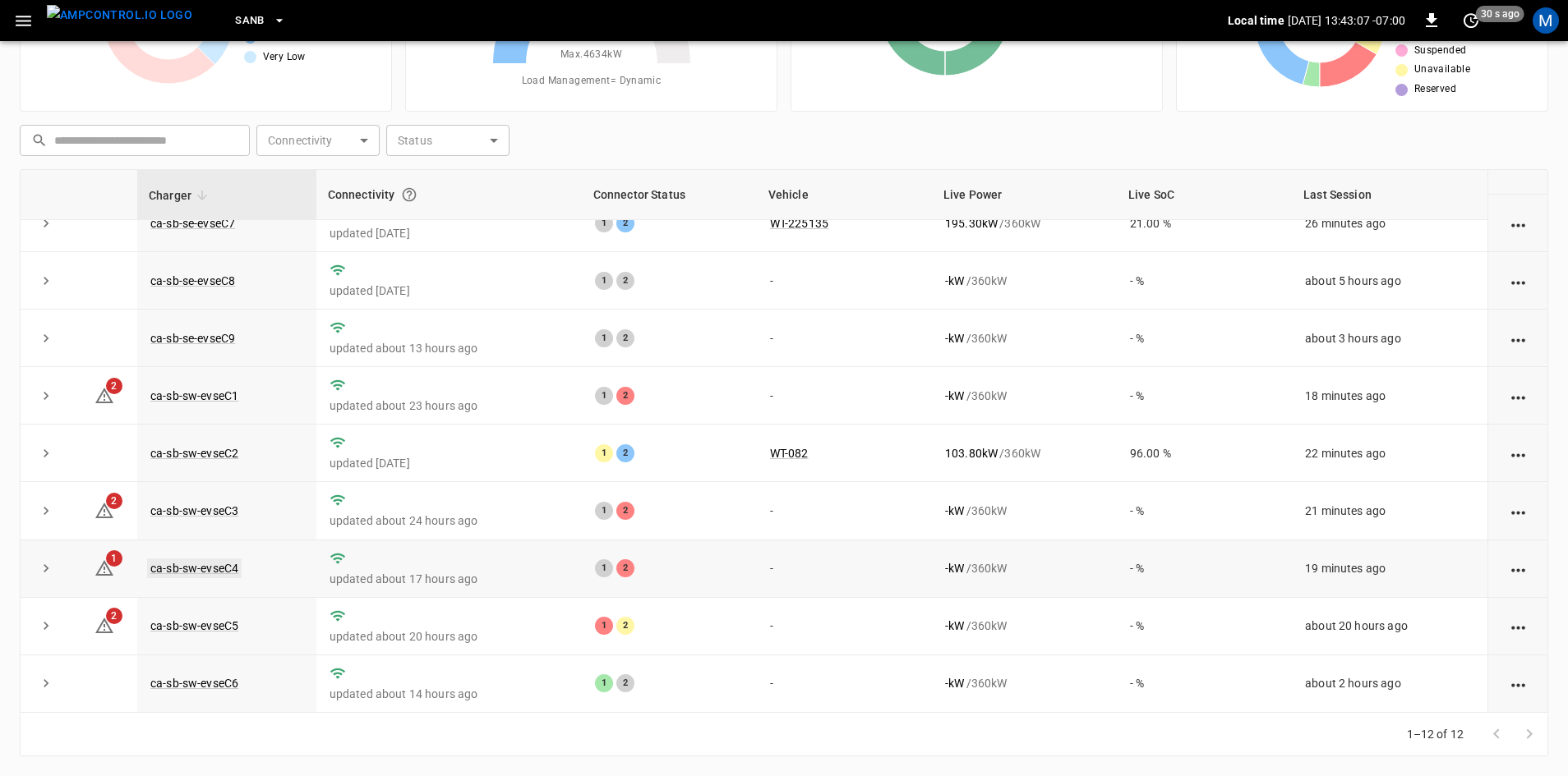
click at [168, 568] on link "ca-sb-sw-evseC4" at bounding box center [194, 568] width 95 height 20
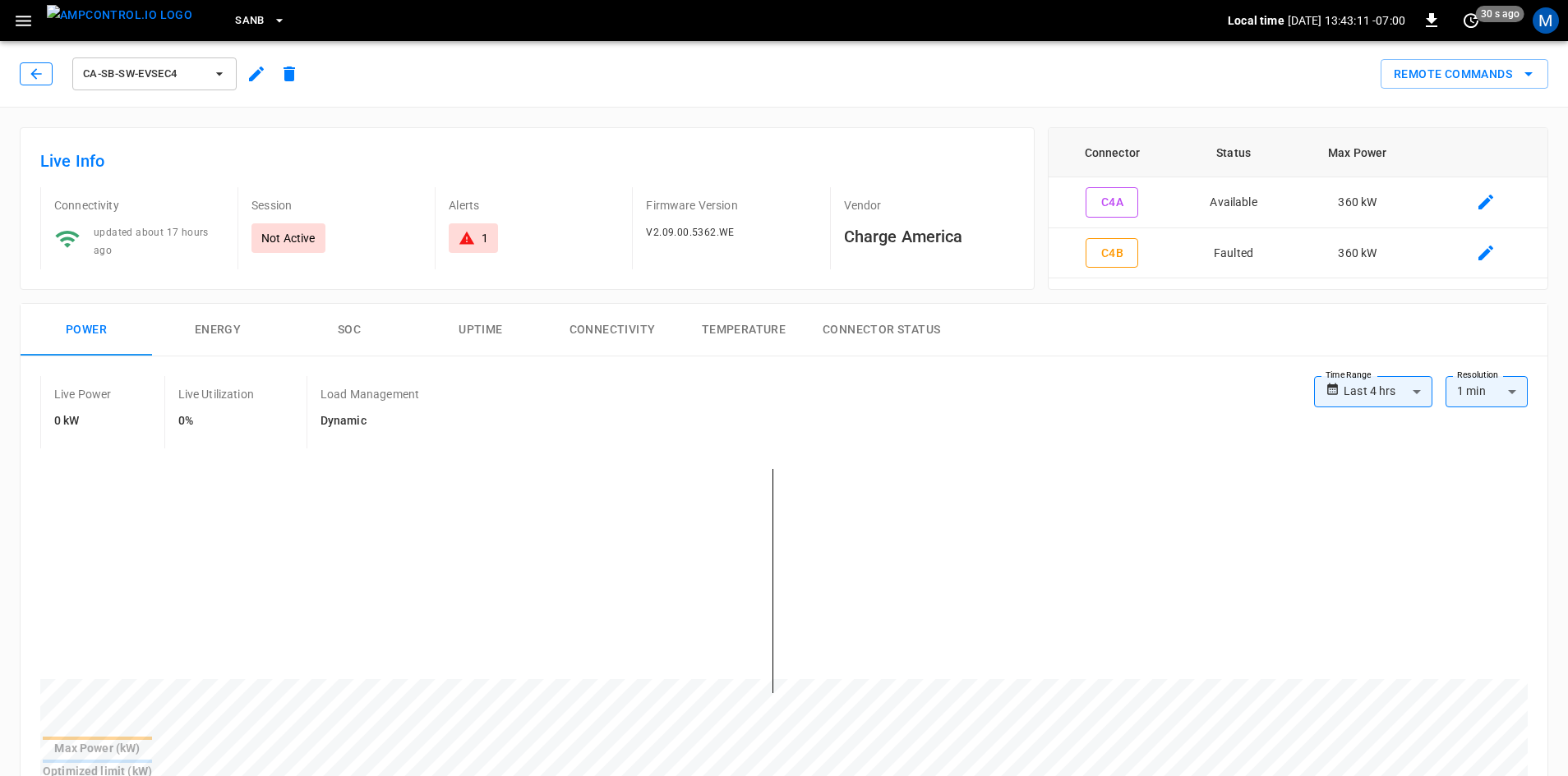
click at [28, 76] on icon "button" at bounding box center [36, 74] width 16 height 16
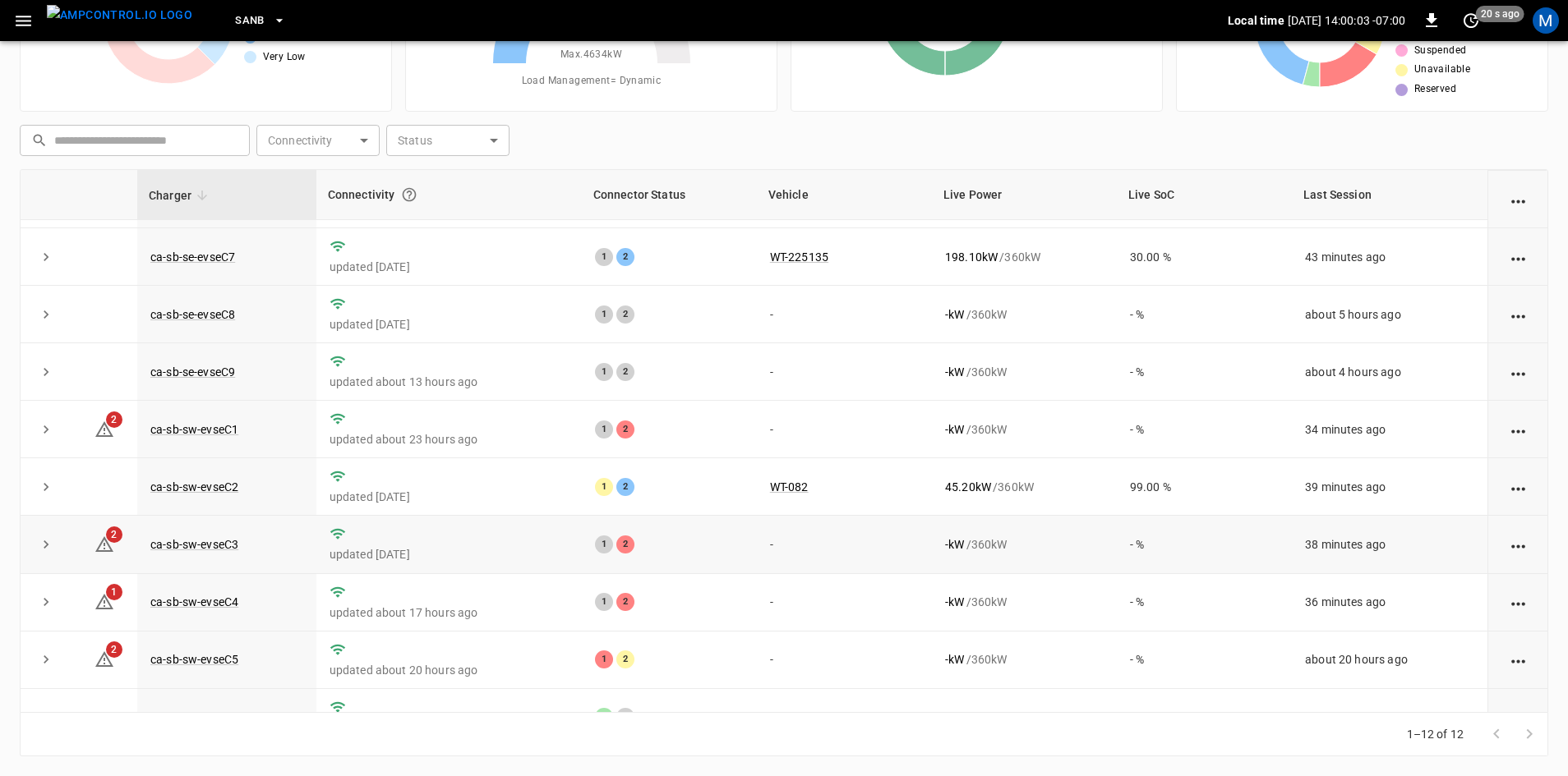
scroll to position [208, 0]
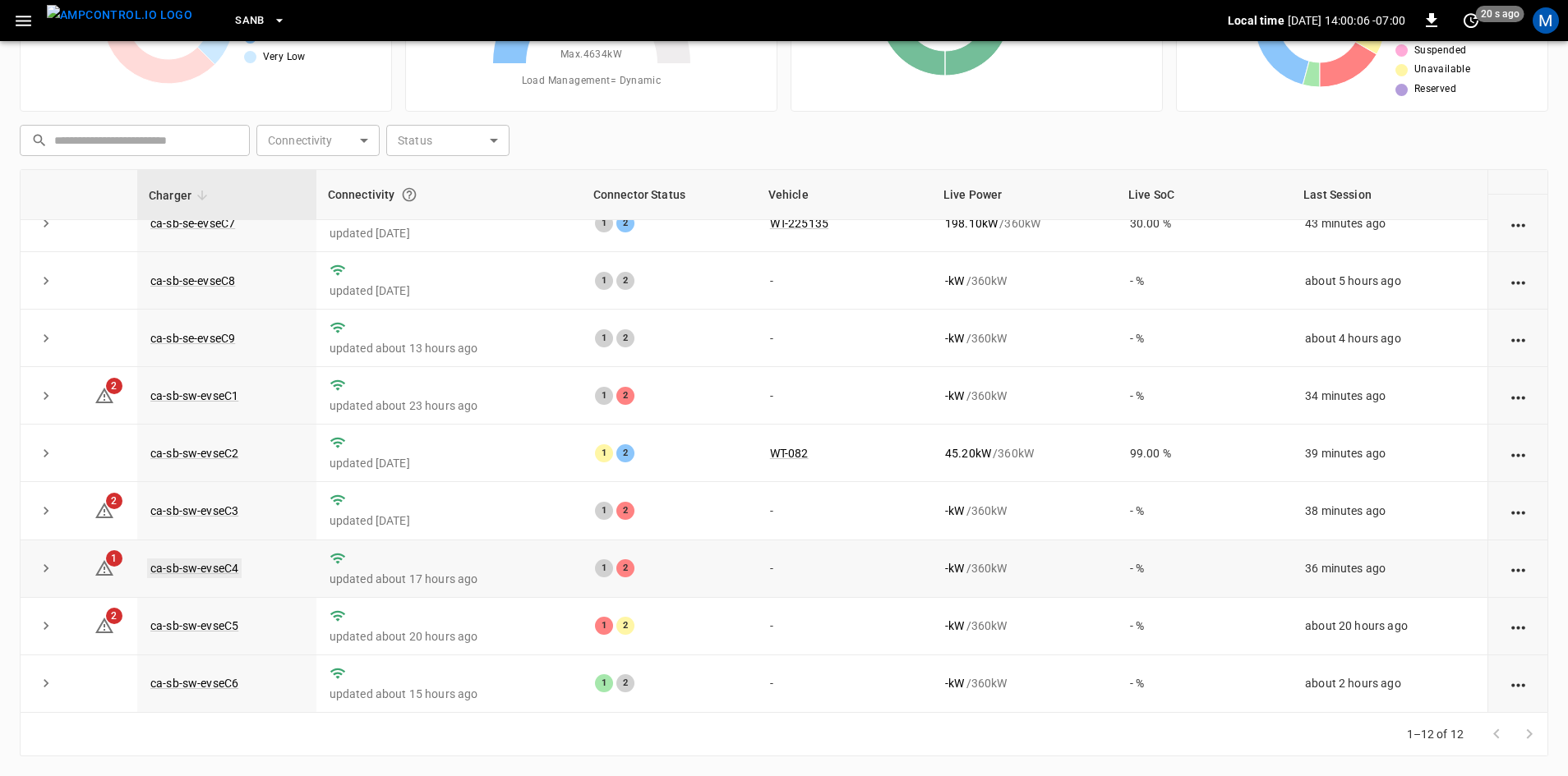
click at [227, 567] on link "ca-sb-sw-evseC4" at bounding box center [194, 568] width 95 height 20
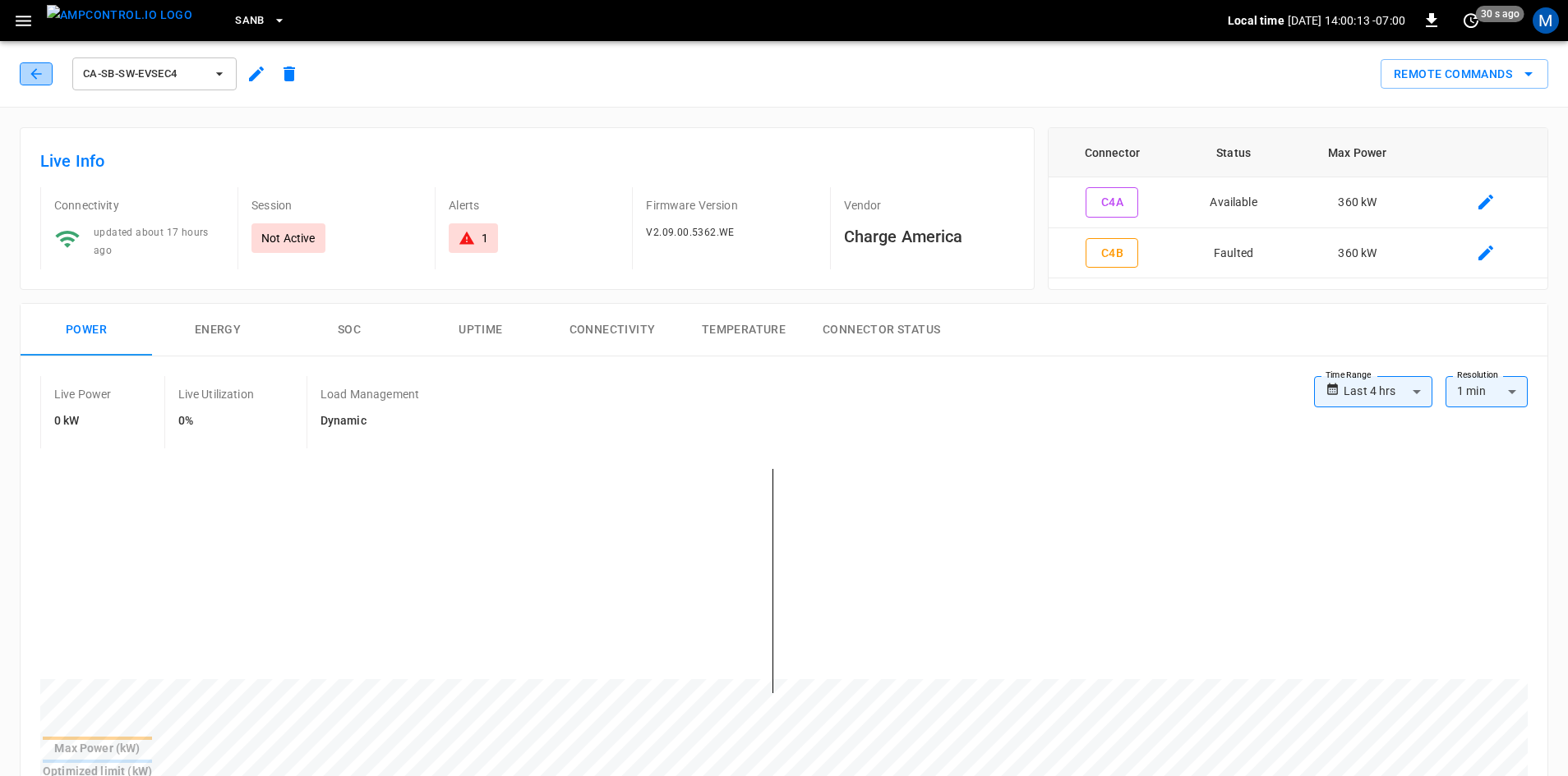
click at [30, 68] on icon "button" at bounding box center [36, 74] width 16 height 16
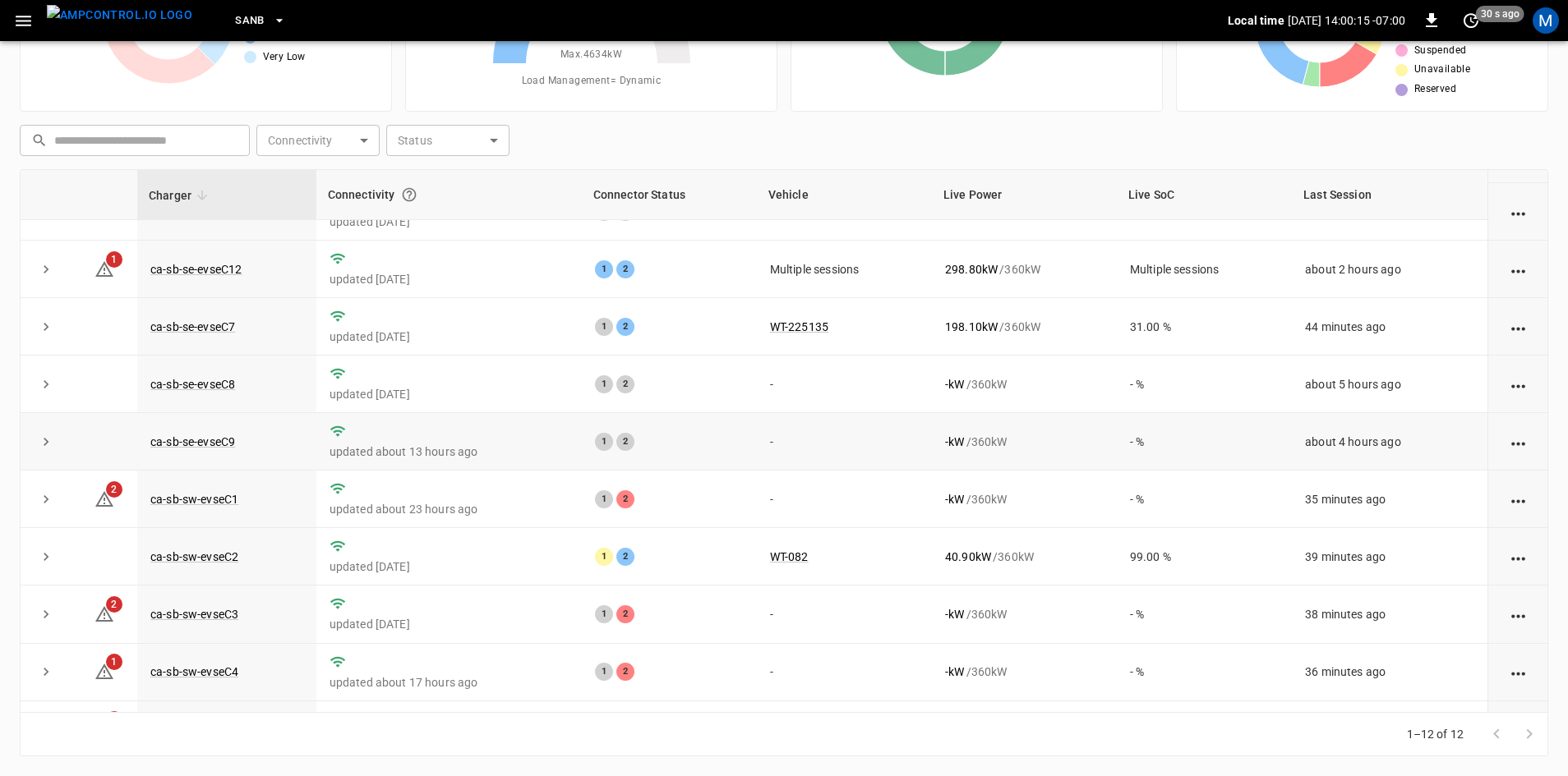
scroll to position [208, 0]
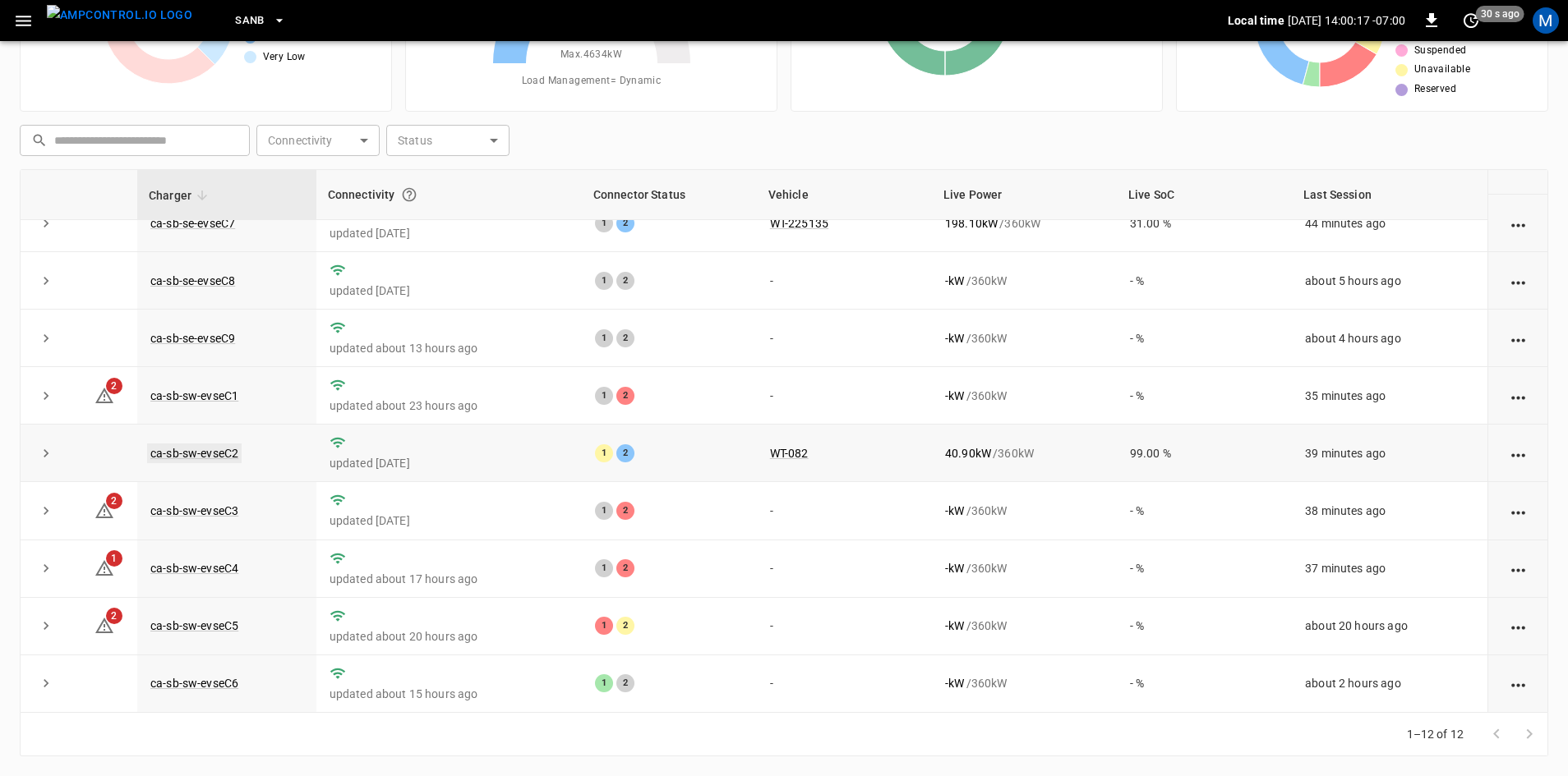
click at [219, 450] on link "ca-sb-sw-evseC2" at bounding box center [194, 453] width 95 height 20
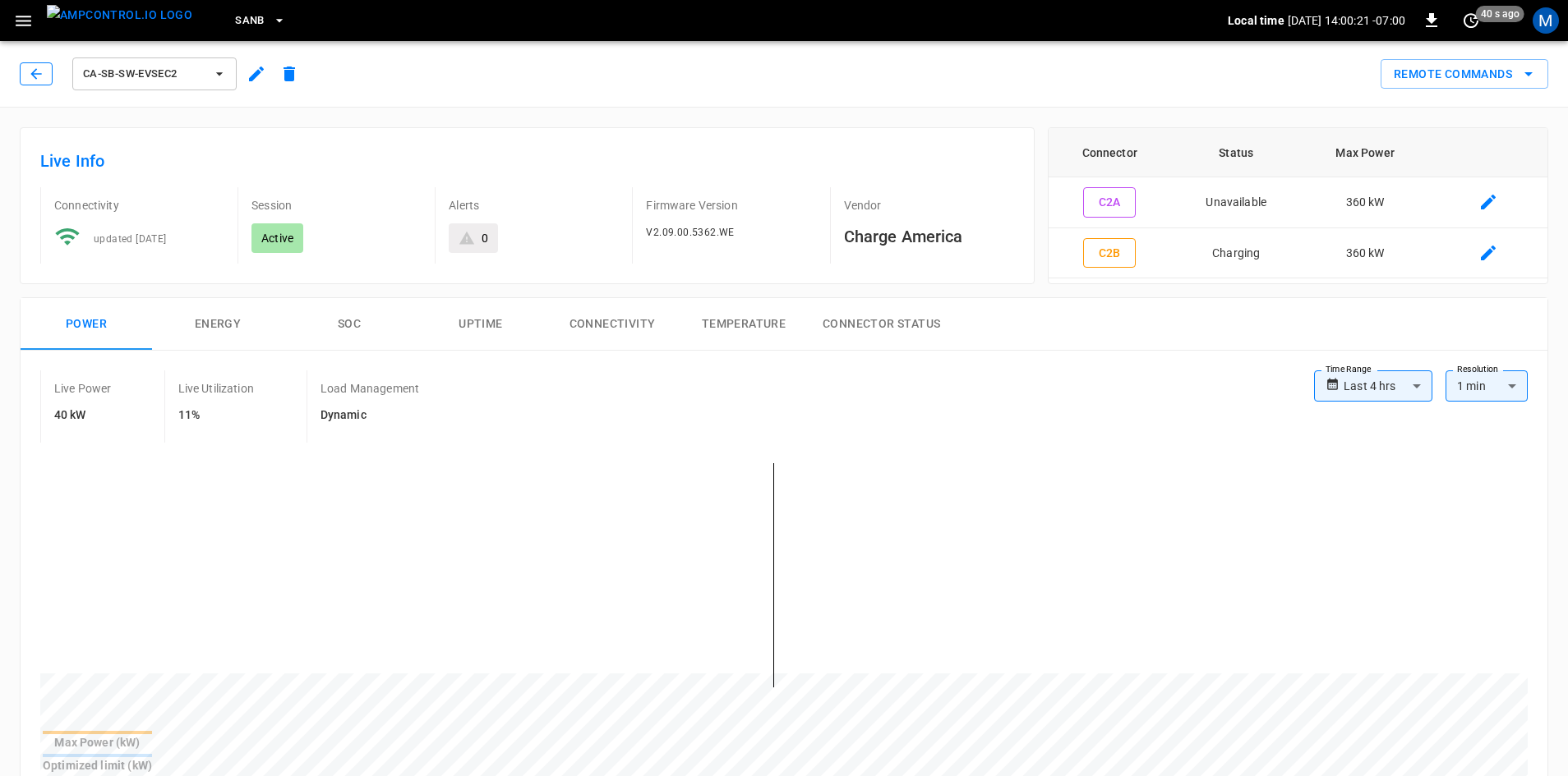
click at [23, 67] on button "button" at bounding box center [36, 73] width 33 height 23
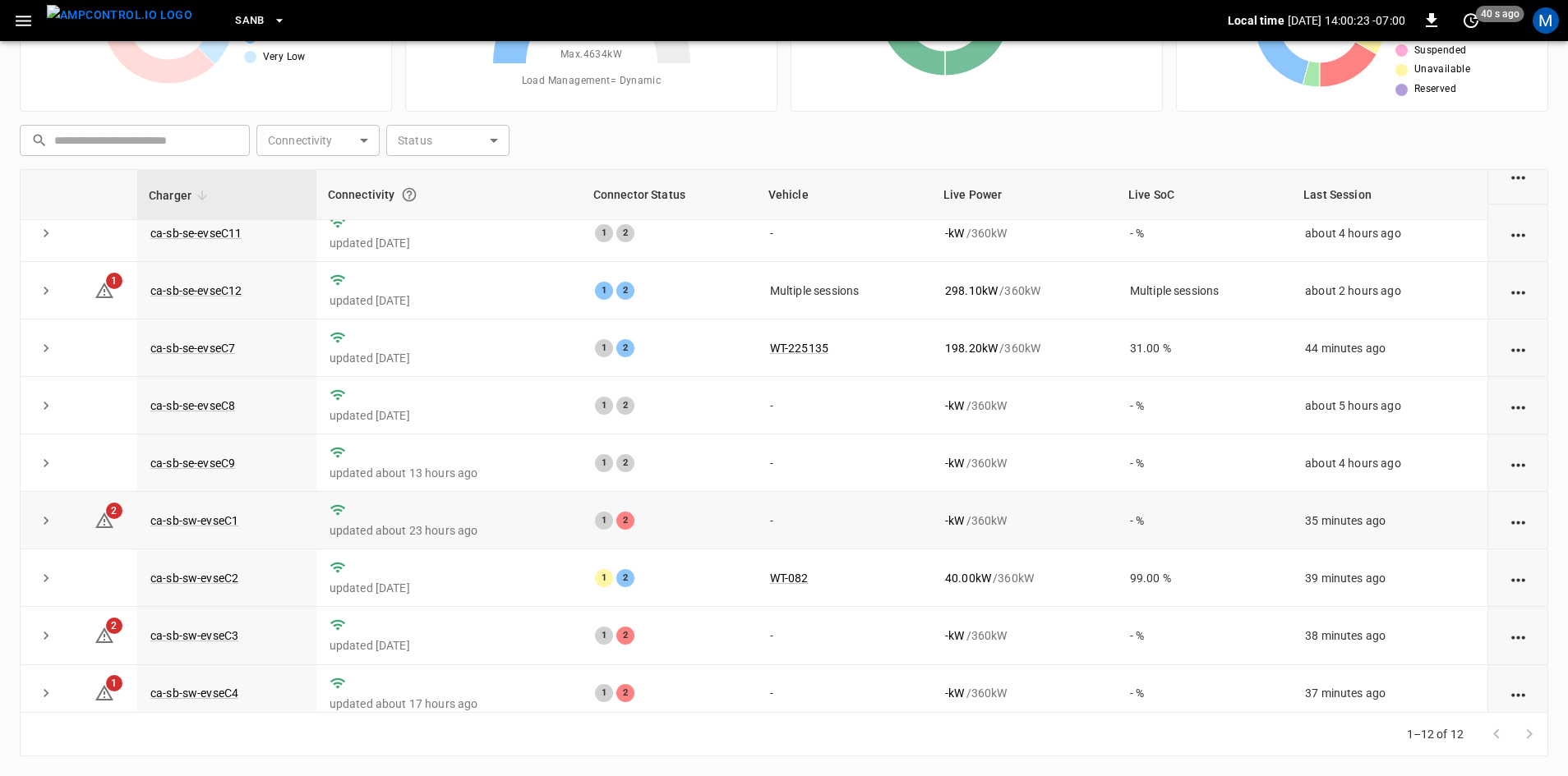
scroll to position [208, 0]
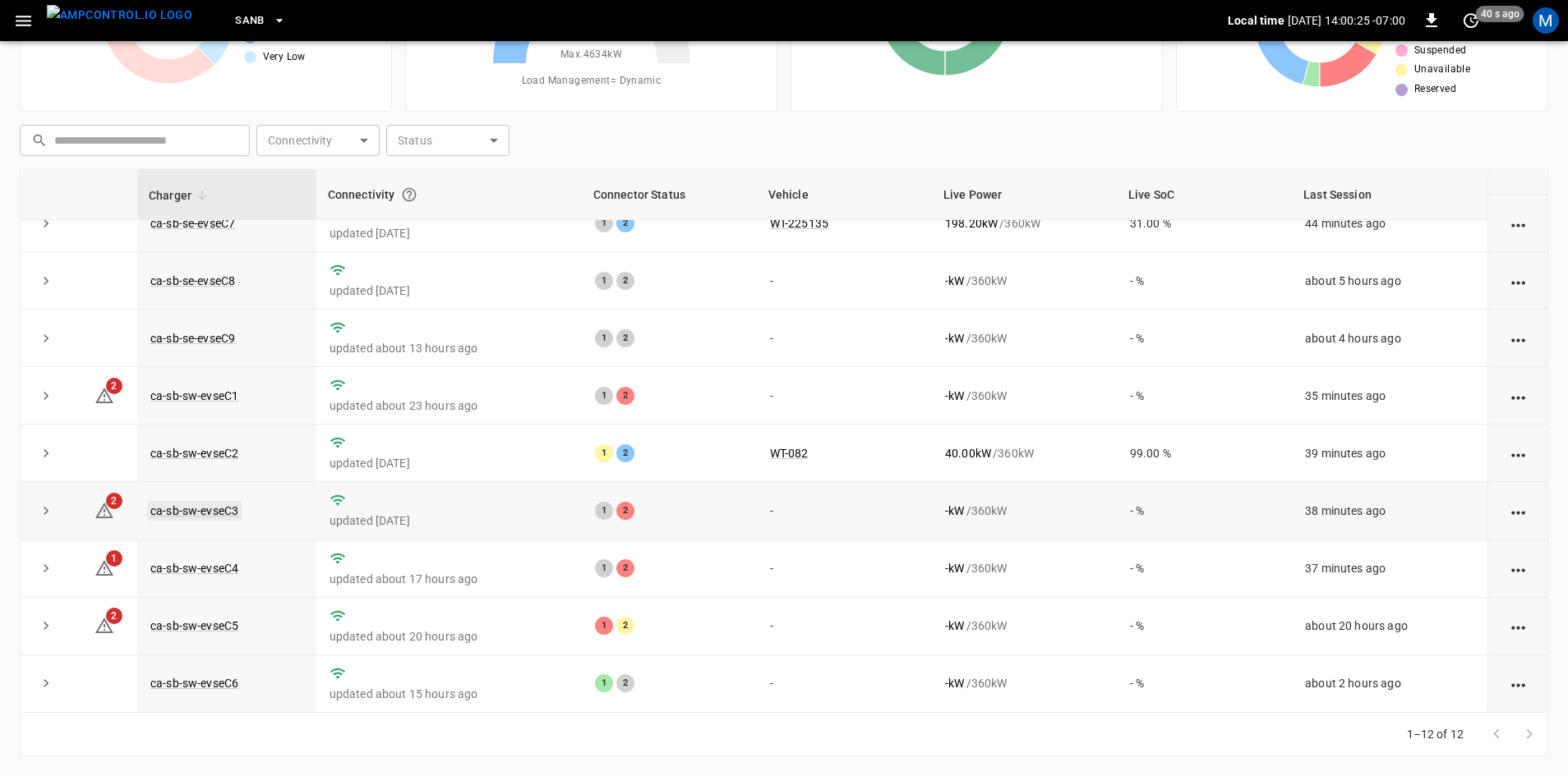
click at [222, 502] on link "ca-sb-sw-evseC3" at bounding box center [194, 511] width 95 height 20
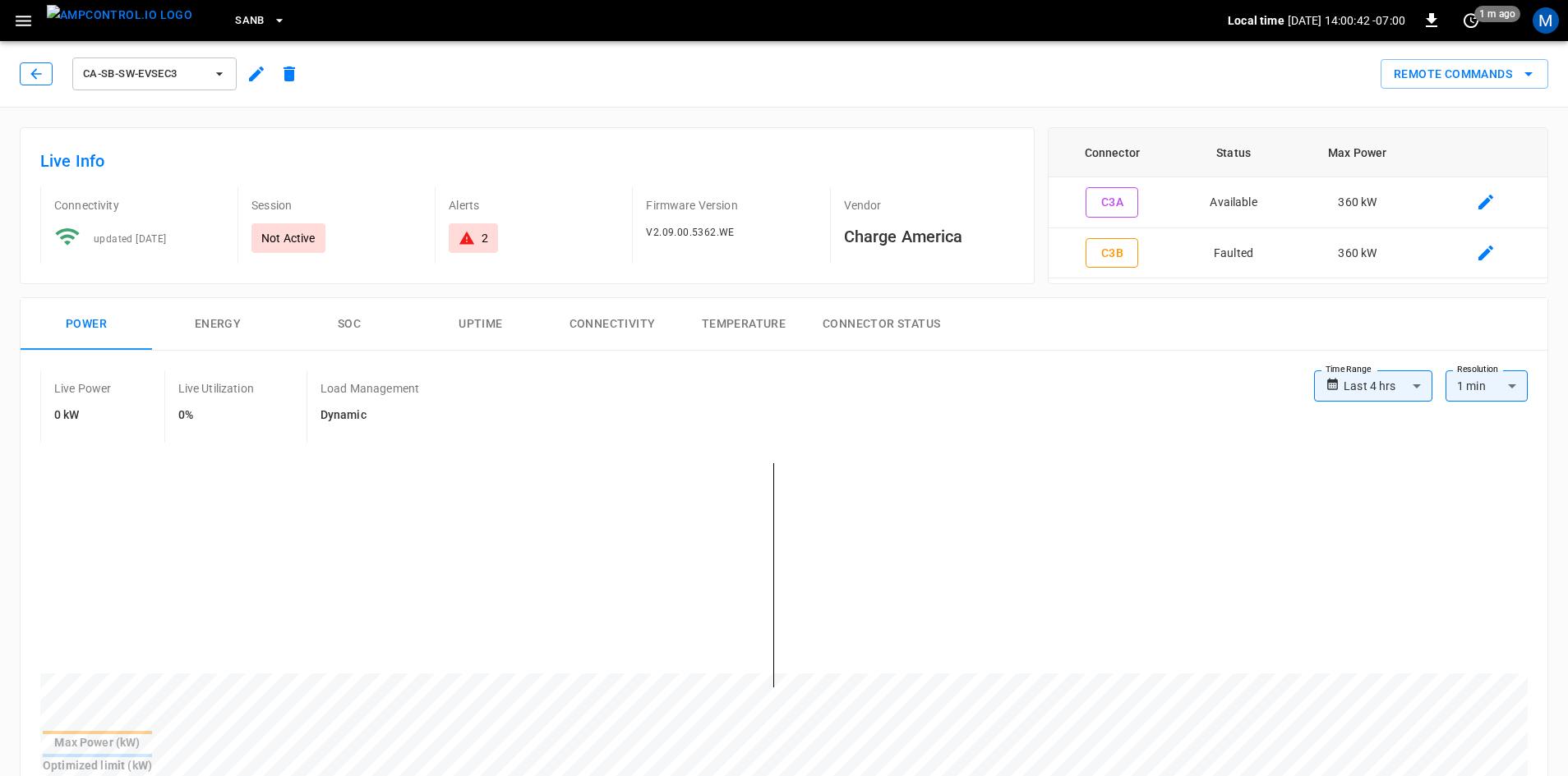
click at [38, 71] on icon "button" at bounding box center [36, 74] width 16 height 16
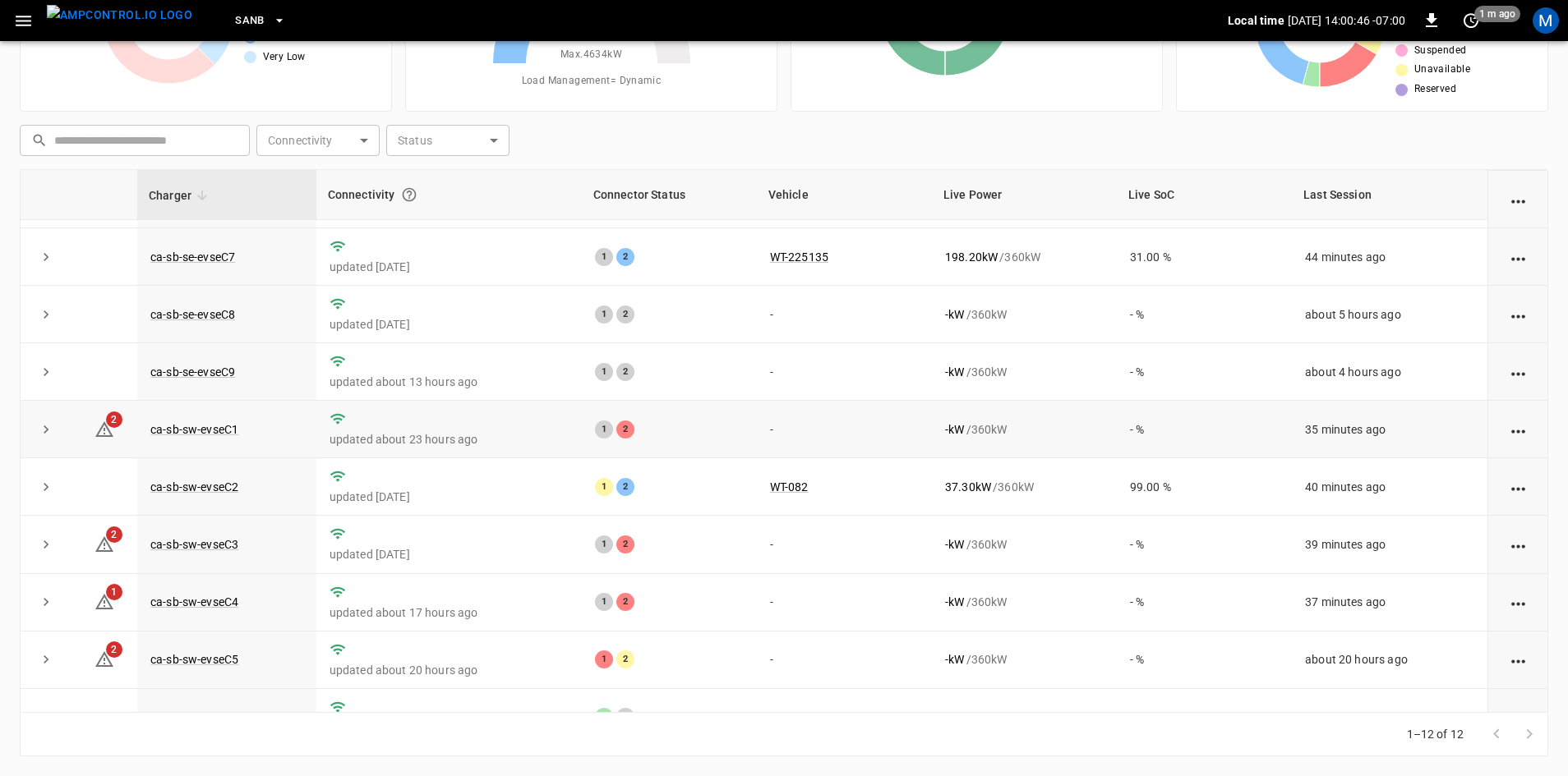
scroll to position [208, 0]
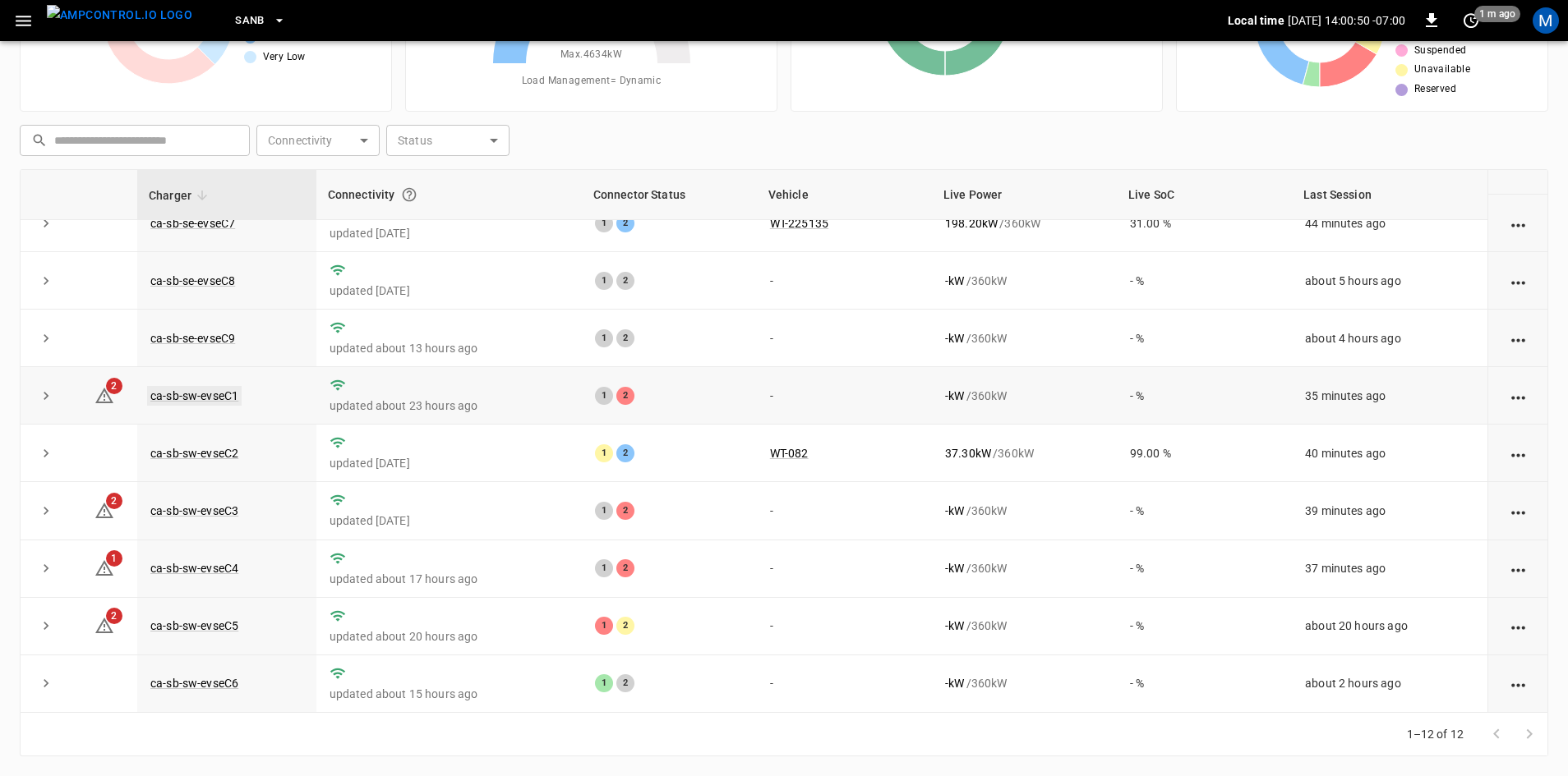
click at [180, 392] on link "ca-sb-sw-evseC1" at bounding box center [194, 396] width 95 height 20
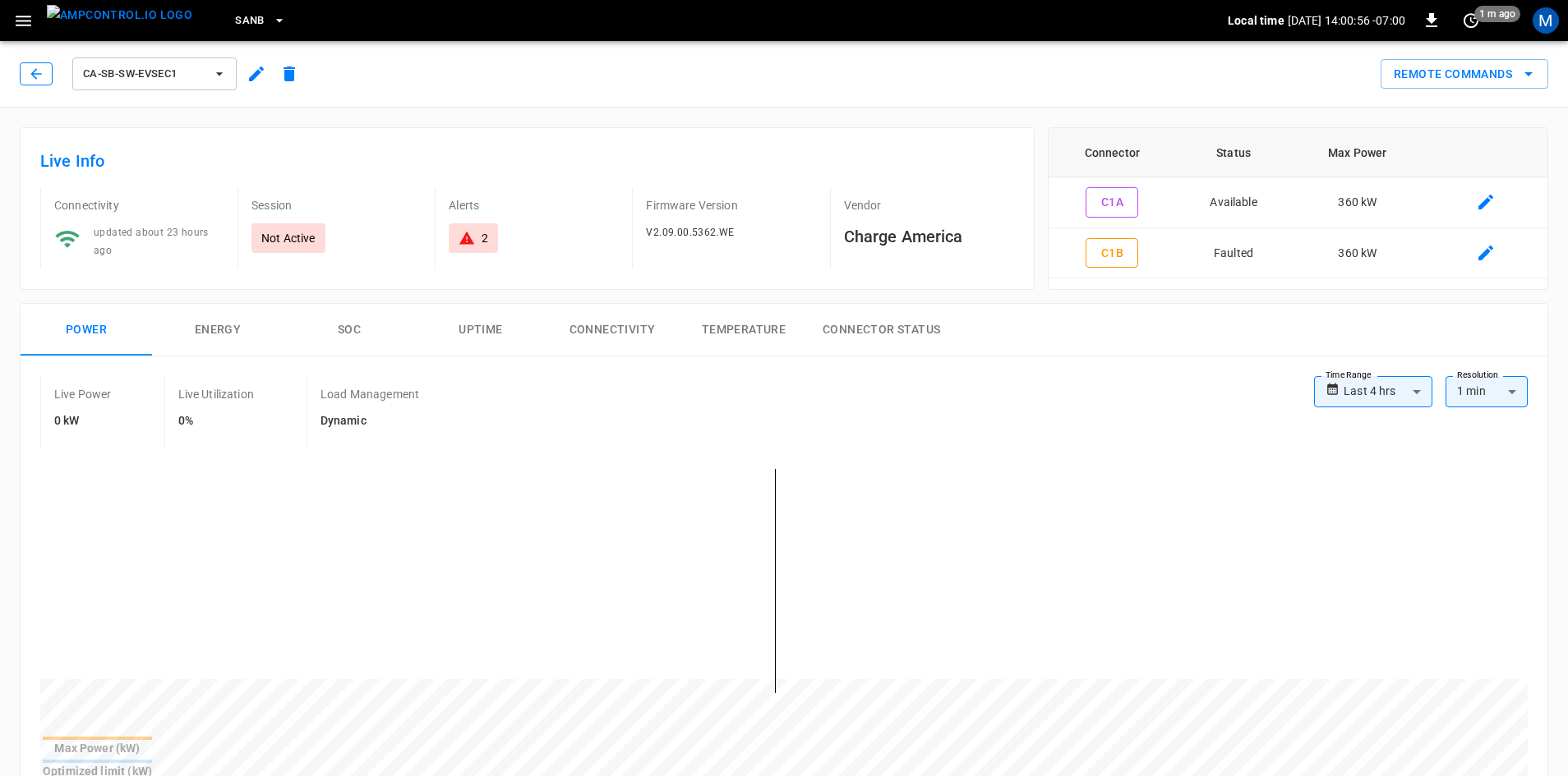
click at [22, 70] on button "button" at bounding box center [36, 73] width 33 height 23
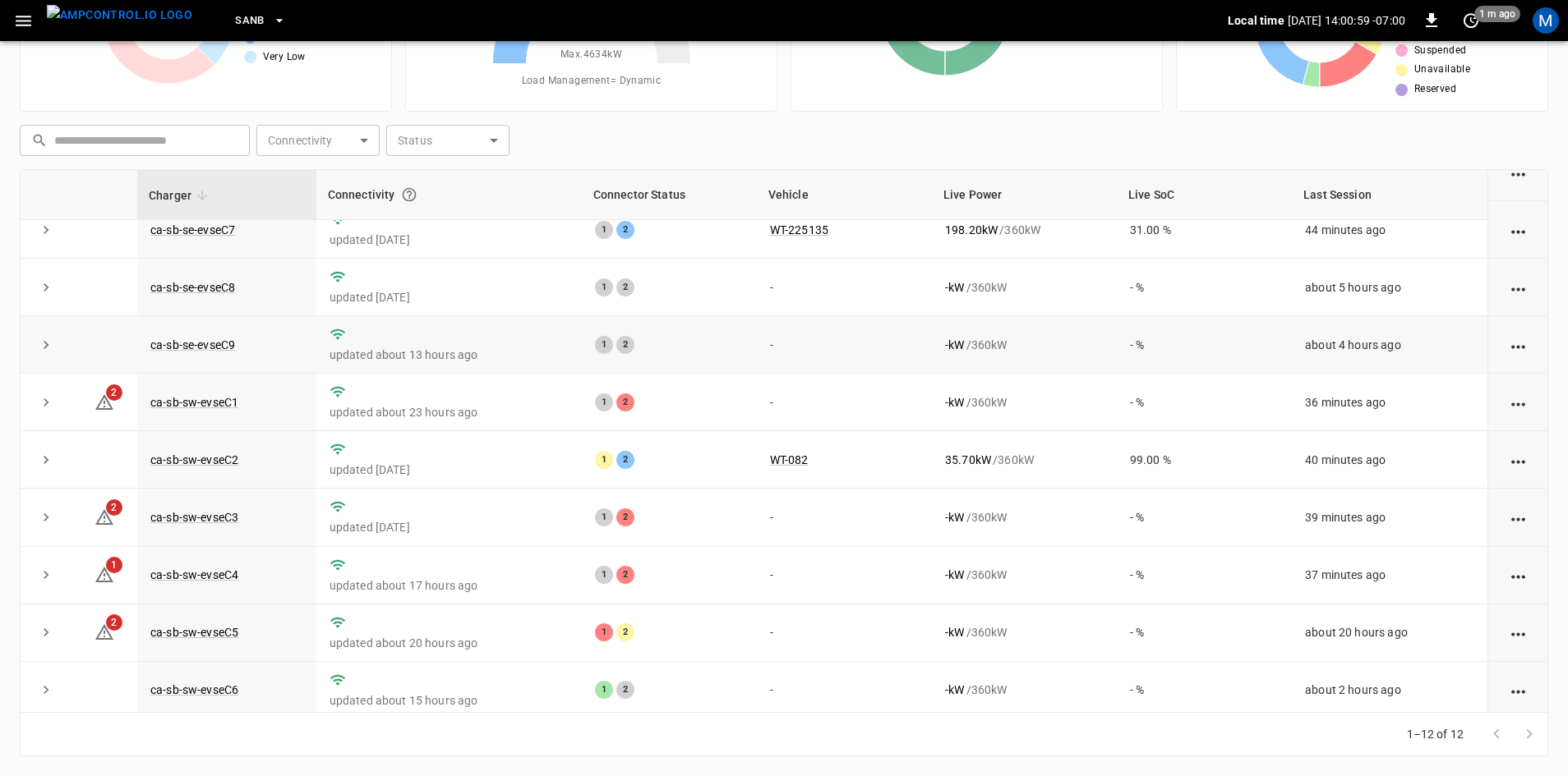
scroll to position [208, 0]
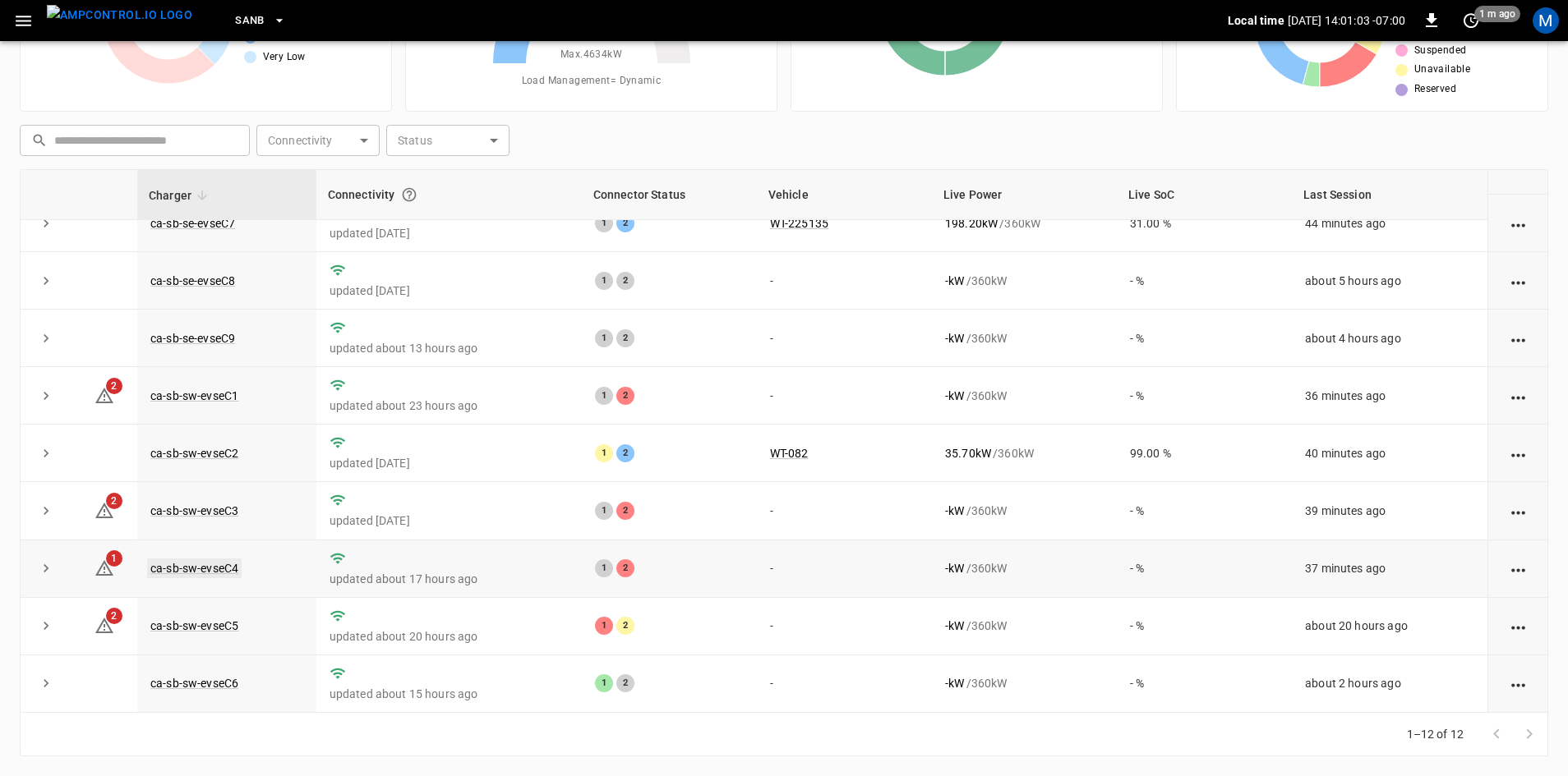
click at [231, 565] on link "ca-sb-sw-evseC4" at bounding box center [194, 568] width 95 height 20
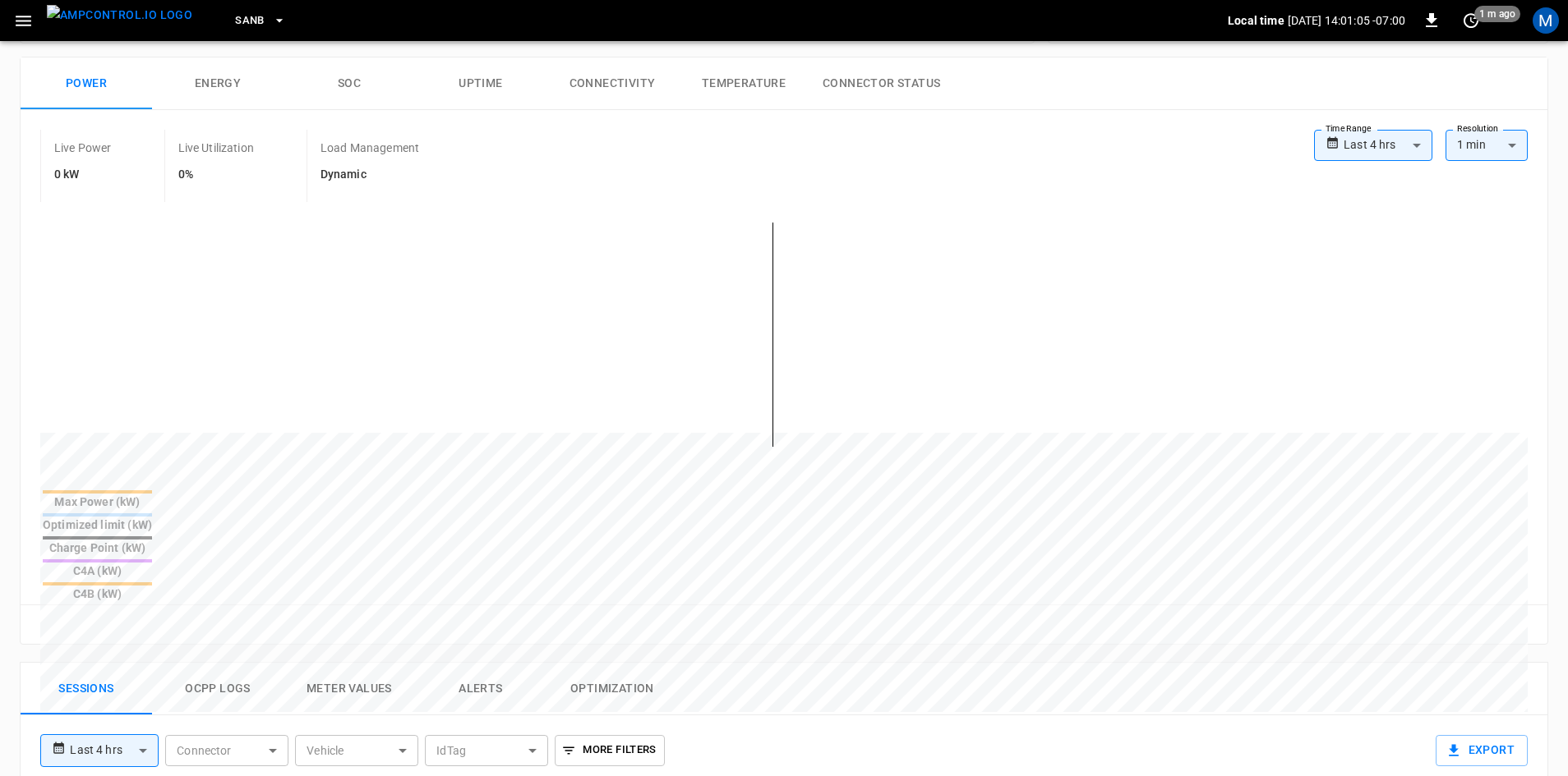
scroll to position [575, 0]
